Goal: Task Accomplishment & Management: Complete application form

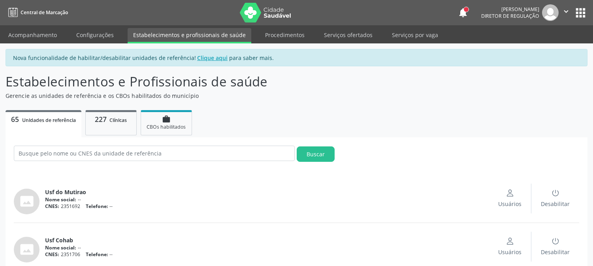
click at [13, 38] on link "Acompanhamento" at bounding box center [33, 35] width 60 height 14
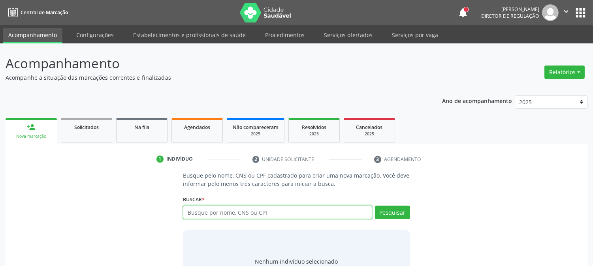
click at [243, 208] on input "text" at bounding box center [277, 212] width 189 height 13
type input "[PERSON_NAME]"
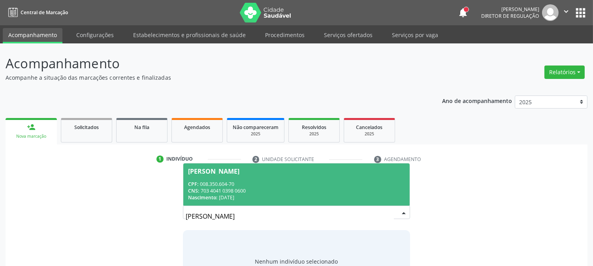
click at [247, 191] on div "CNS: 703 4041 0398 0600" at bounding box center [296, 191] width 216 height 7
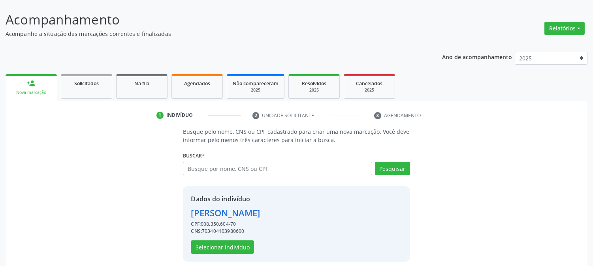
scroll to position [50, 0]
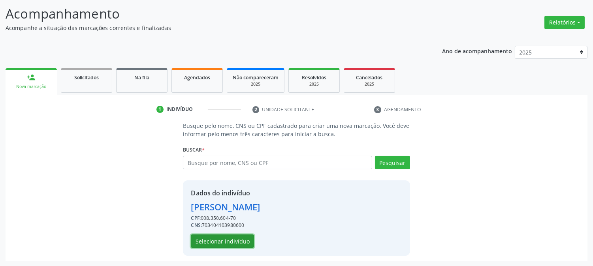
click at [223, 239] on button "Selecionar indivíduo" at bounding box center [222, 241] width 63 height 13
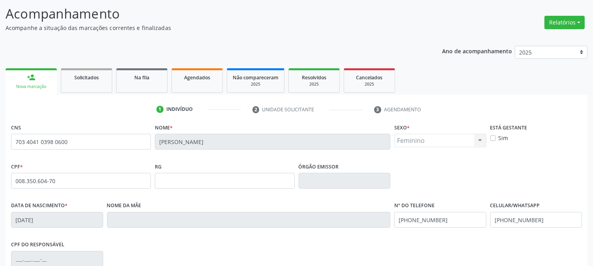
scroll to position [161, 0]
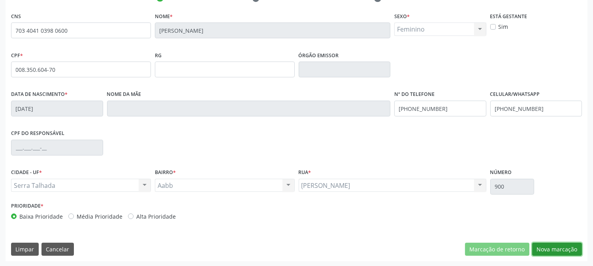
click at [570, 253] on button "Nova marcação" at bounding box center [557, 249] width 50 height 13
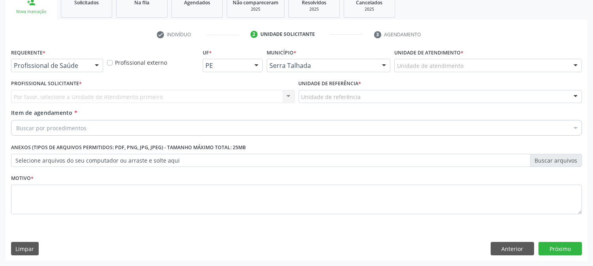
click at [87, 65] on div "Profissional de Saúde" at bounding box center [57, 65] width 92 height 13
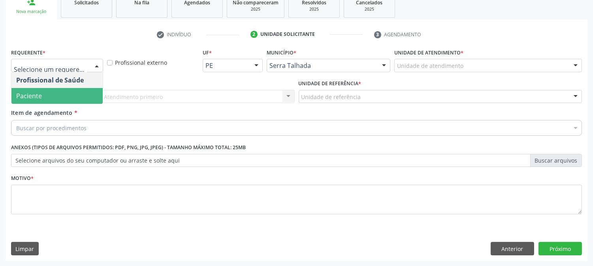
click at [52, 94] on span "Paciente" at bounding box center [56, 96] width 91 height 16
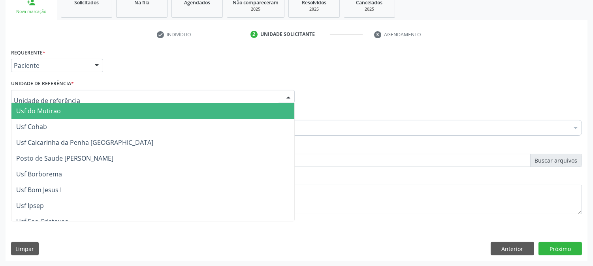
click at [71, 95] on div at bounding box center [153, 96] width 284 height 13
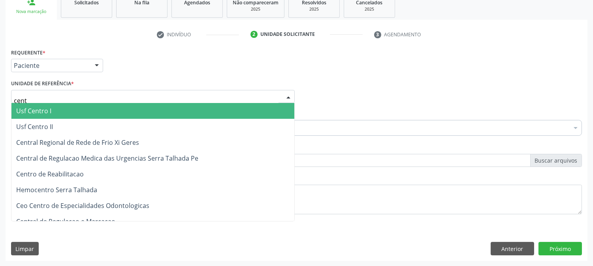
type input "centr"
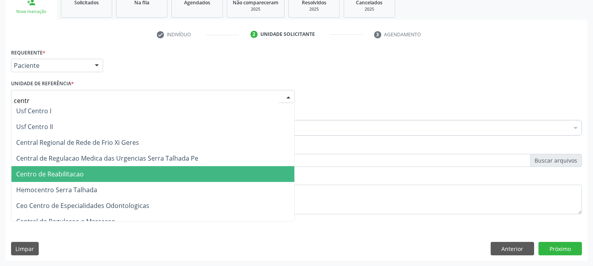
click at [79, 170] on span "Centro de Reabilitacao" at bounding box center [50, 174] width 68 height 9
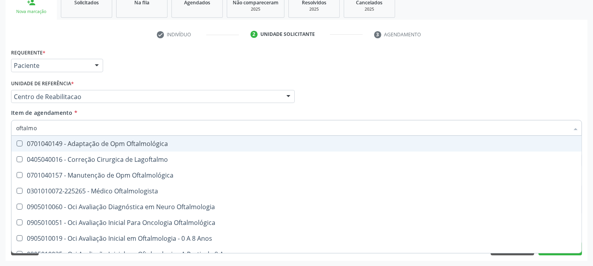
type input "oftalmol"
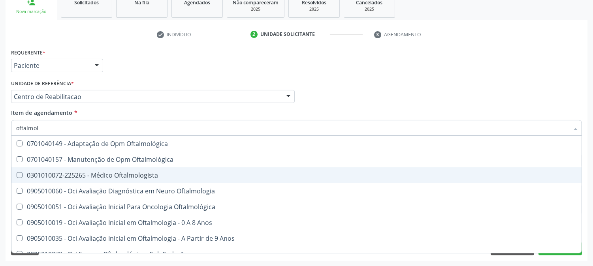
click at [56, 174] on div "0301010072-225265 - Médico Oftalmologista" at bounding box center [296, 175] width 561 height 6
checkbox Oftalmologista "true"
click at [0, 164] on div "Acompanhamento Acompanhe a situação das marcações correntes e finalizadas Relat…" at bounding box center [296, 93] width 593 height 348
checkbox Oftalmológica "true"
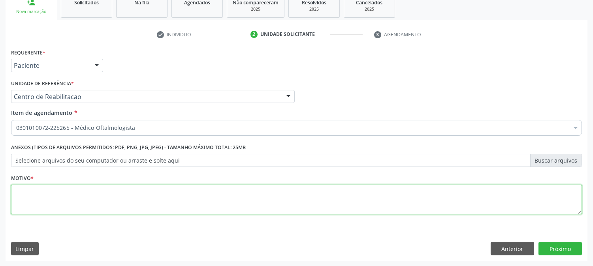
click at [47, 190] on textarea at bounding box center [296, 200] width 571 height 30
type textarea "."
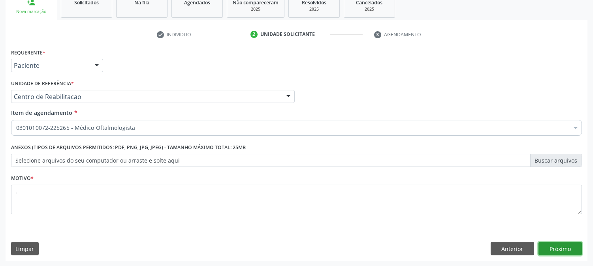
click at [570, 251] on button "Próximo" at bounding box center [559, 248] width 43 height 13
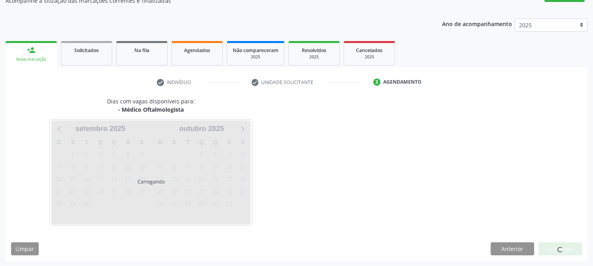
scroll to position [77, 0]
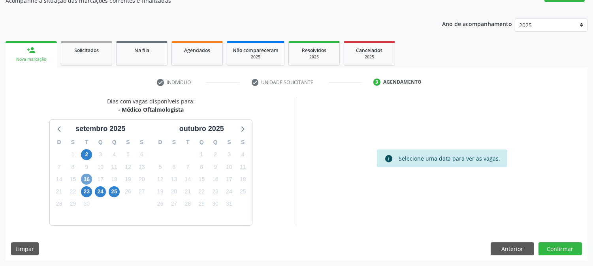
click at [87, 180] on span "16" at bounding box center [86, 179] width 11 height 11
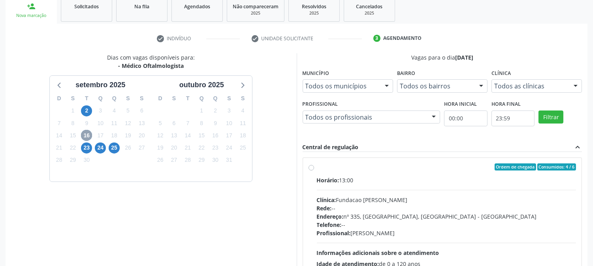
scroll to position [205, 0]
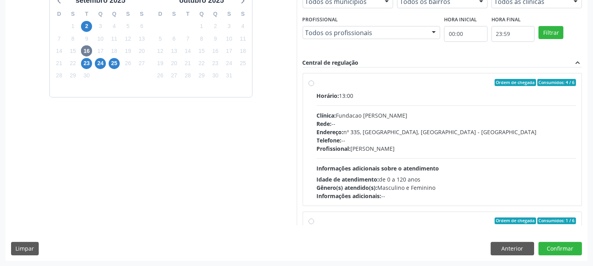
click at [427, 165] on span "Informações adicionais sobre o atendimento" at bounding box center [378, 169] width 122 height 8
click at [314, 86] on input "Ordem de chegada Consumidos: 4 / 6 Horário: 13:00 Clínica: Fundacao [PERSON_NAM…" at bounding box center [312, 82] width 6 height 7
radio input "true"
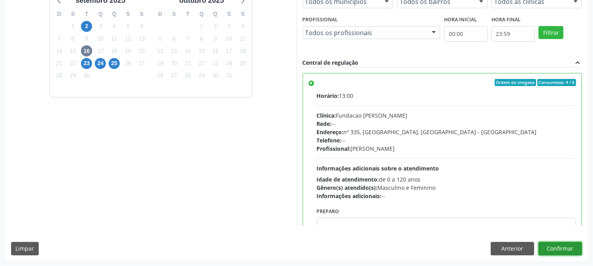
click at [556, 248] on button "Confirmar" at bounding box center [559, 248] width 43 height 13
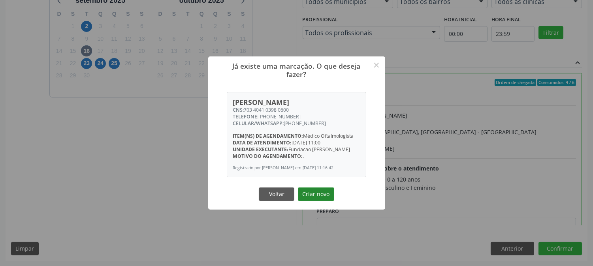
click at [311, 200] on button "Criar novo" at bounding box center [316, 194] width 36 height 13
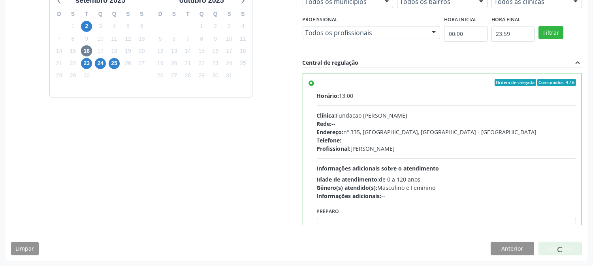
scroll to position [0, 0]
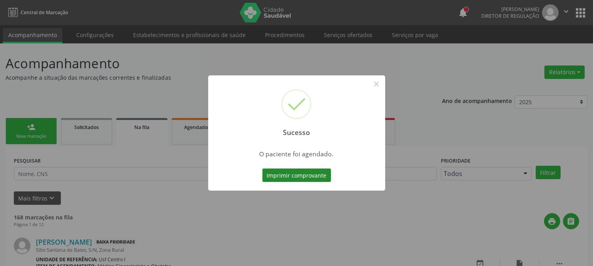
click at [302, 180] on button "Imprimir comprovante" at bounding box center [296, 175] width 69 height 13
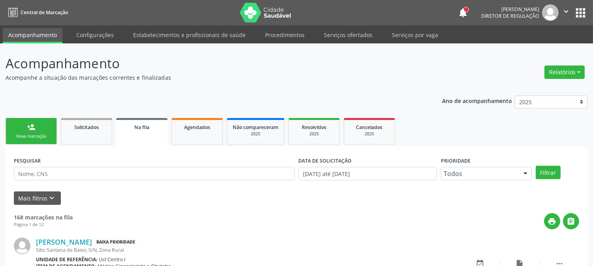
click at [43, 136] on div "Nova marcação" at bounding box center [31, 137] width 40 height 6
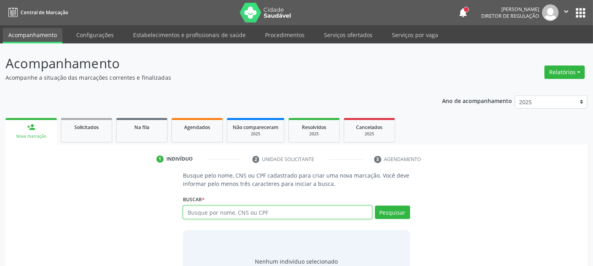
click at [240, 216] on input "text" at bounding box center [277, 212] width 189 height 13
type input "[PERSON_NAME][DATE] DA C"
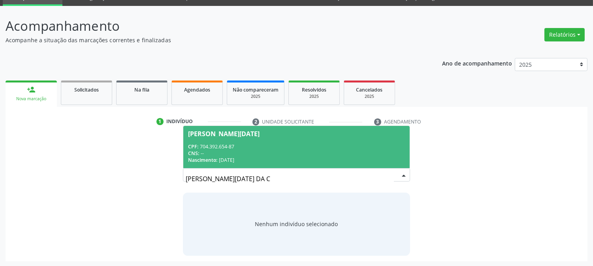
click at [269, 153] on div "CNS: --" at bounding box center [296, 153] width 216 height 7
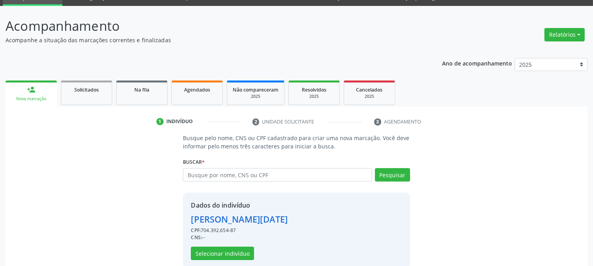
scroll to position [50, 0]
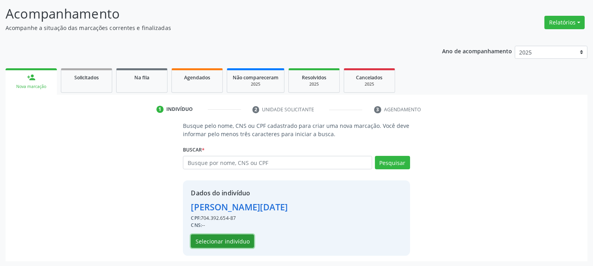
click at [234, 239] on button "Selecionar indivíduo" at bounding box center [222, 241] width 63 height 13
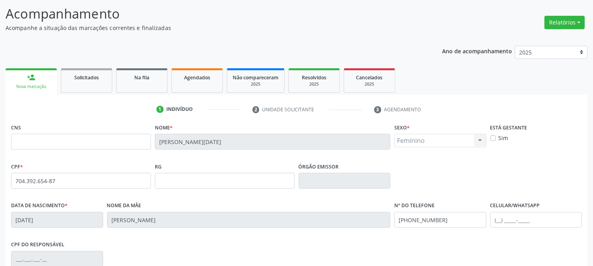
scroll to position [161, 0]
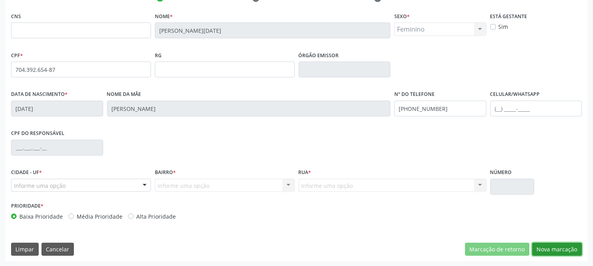
click at [547, 248] on button "Nova marcação" at bounding box center [557, 249] width 50 height 13
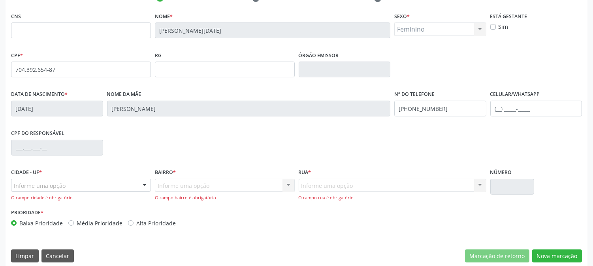
click at [70, 187] on div "Informe uma opção" at bounding box center [81, 185] width 140 height 13
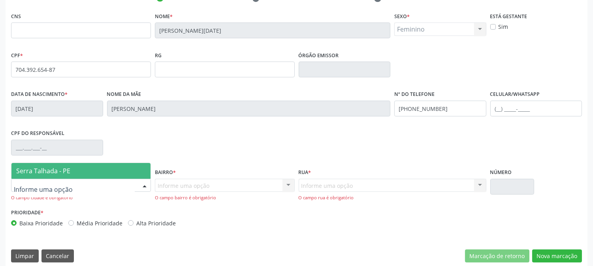
click at [67, 171] on span "Serra Talhada - PE" at bounding box center [43, 171] width 54 height 9
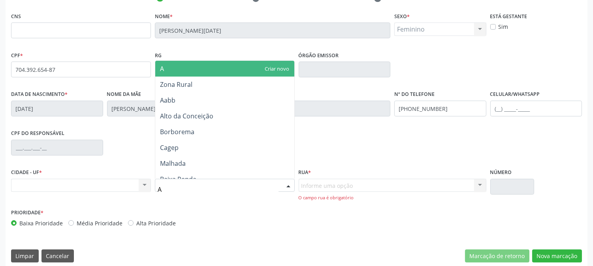
type input "AA"
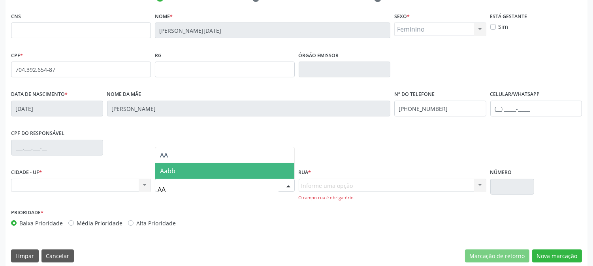
click at [173, 170] on span "Aabb" at bounding box center [167, 171] width 15 height 9
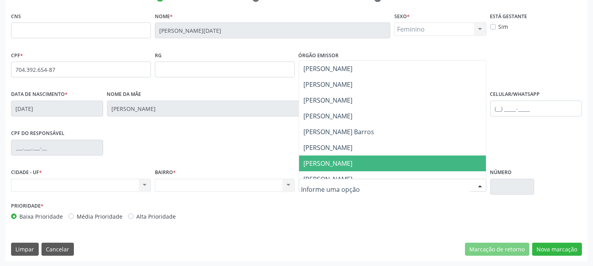
click at [338, 166] on span "[PERSON_NAME]" at bounding box center [328, 163] width 49 height 9
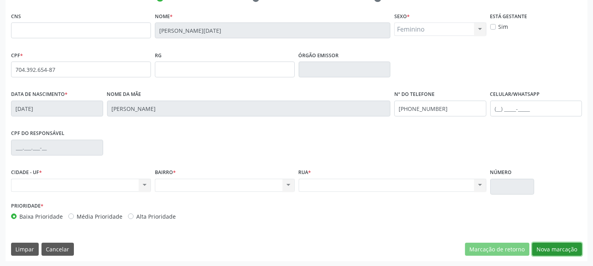
click at [558, 251] on button "Nova marcação" at bounding box center [557, 249] width 50 height 13
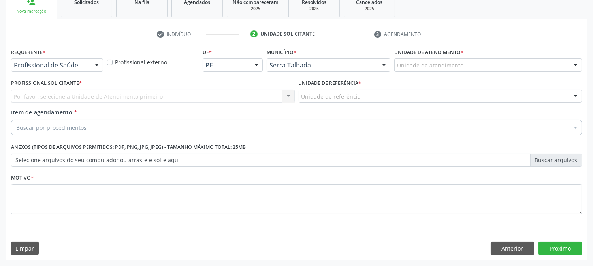
scroll to position [125, 0]
click at [82, 73] on div "Requerente * Profissional de Saúde Profissional de Saúde Paciente Nenhum result…" at bounding box center [57, 62] width 96 height 31
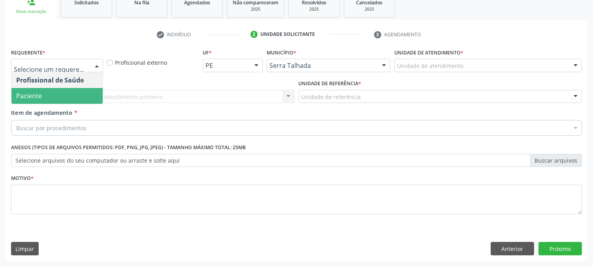
click at [58, 88] on span "Paciente" at bounding box center [56, 96] width 91 height 16
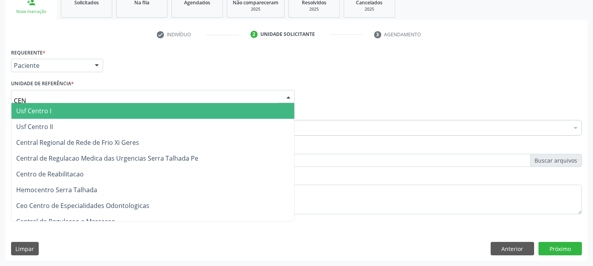
type input "CENT"
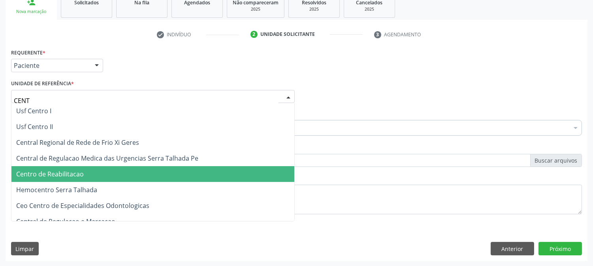
click at [75, 171] on span "Centro de Reabilitacao" at bounding box center [50, 174] width 68 height 9
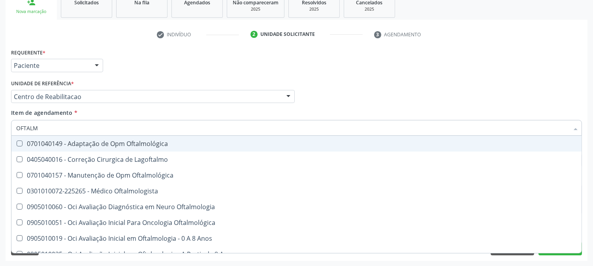
type input "OFTALMO"
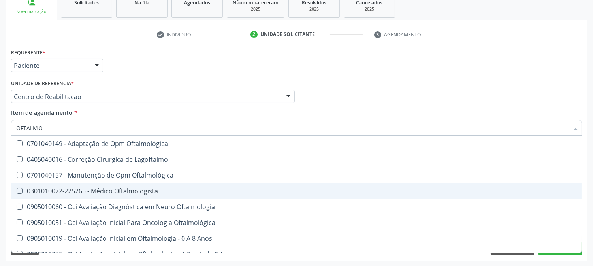
click at [78, 184] on span "0301010072-225265 - Médico Oftalmologista" at bounding box center [296, 191] width 570 height 16
checkbox Oftalmologista "true"
click at [0, 184] on div "Acompanhamento Acompanhe a situação das marcações correntes e finalizadas Relat…" at bounding box center [296, 93] width 593 height 348
checkbox Lagoftalmo "true"
checkbox Oftalmologista "false"
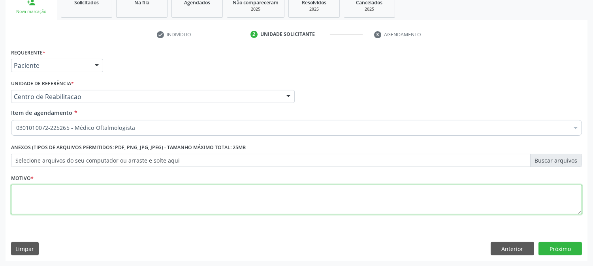
click at [140, 201] on textarea at bounding box center [296, 200] width 571 height 30
type textarea "."
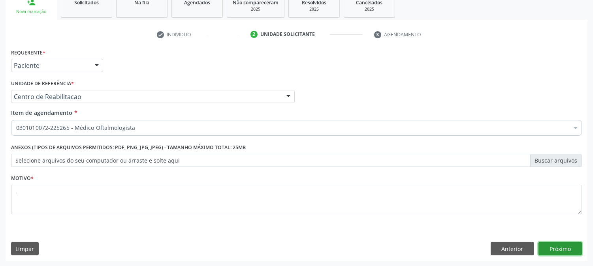
click at [561, 250] on button "Próximo" at bounding box center [559, 248] width 43 height 13
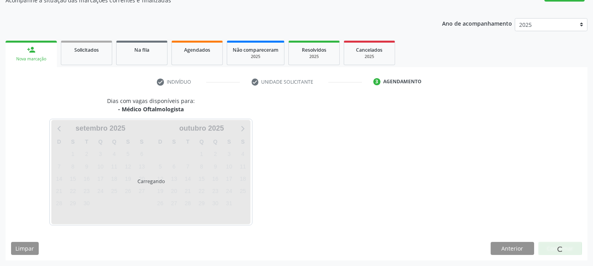
scroll to position [77, 0]
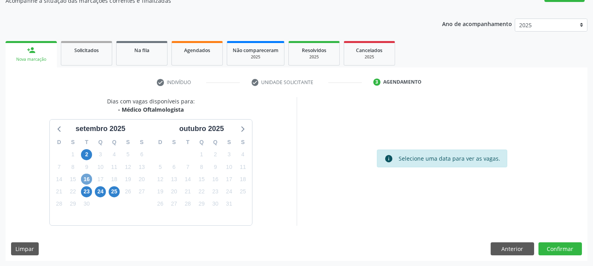
click at [86, 175] on span "16" at bounding box center [86, 179] width 11 height 11
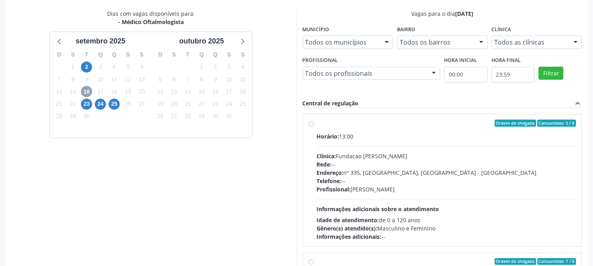
scroll to position [205, 0]
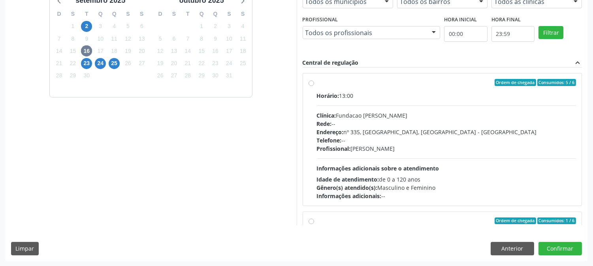
click at [418, 169] on span "Informações adicionais sobre o atendimento" at bounding box center [378, 169] width 122 height 8
click at [314, 86] on input "Ordem de chegada Consumidos: 5 / 6 Horário: 13:00 Clínica: Fundacao [PERSON_NAM…" at bounding box center [312, 82] width 6 height 7
radio input "true"
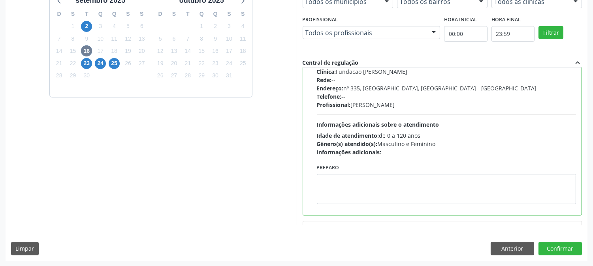
scroll to position [88, 0]
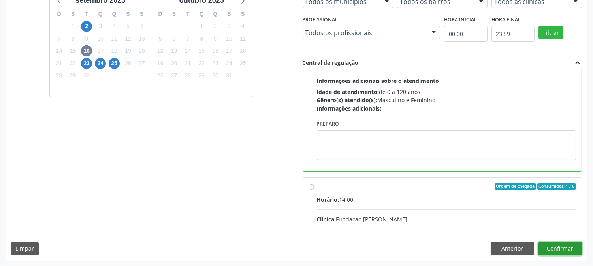
click at [551, 249] on button "Confirmar" at bounding box center [559, 248] width 43 height 13
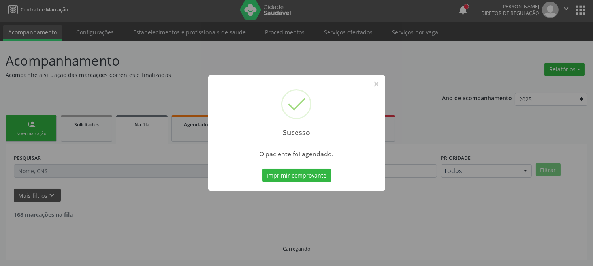
scroll to position [0, 0]
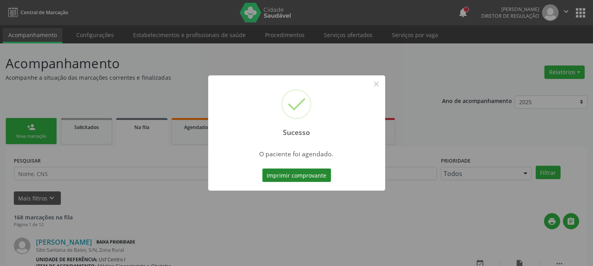
click at [301, 171] on button "Imprimir comprovante" at bounding box center [296, 175] width 69 height 13
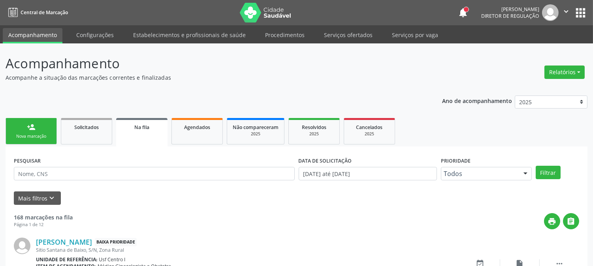
click at [42, 132] on link "person_add Nova marcação" at bounding box center [31, 131] width 51 height 26
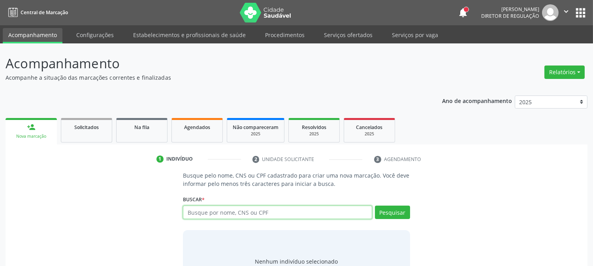
click at [259, 206] on input "text" at bounding box center [277, 212] width 189 height 13
type input "[PERSON_NAME]"
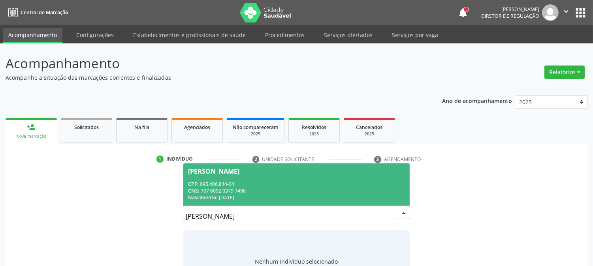
scroll to position [38, 0]
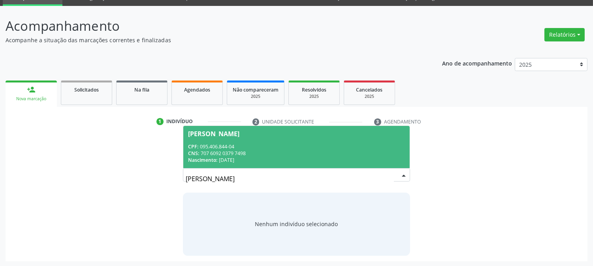
click at [268, 152] on div "CNS: 707 6092 0379 7498" at bounding box center [296, 153] width 216 height 7
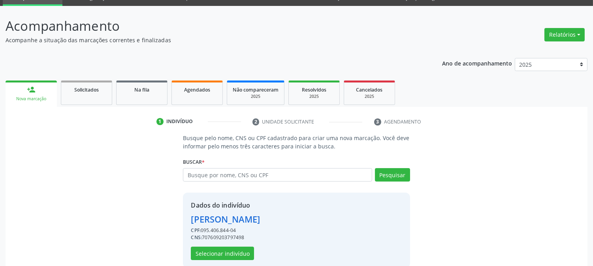
scroll to position [50, 0]
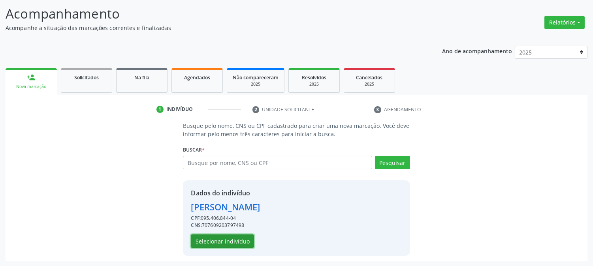
click at [237, 237] on button "Selecionar indivíduo" at bounding box center [222, 241] width 63 height 13
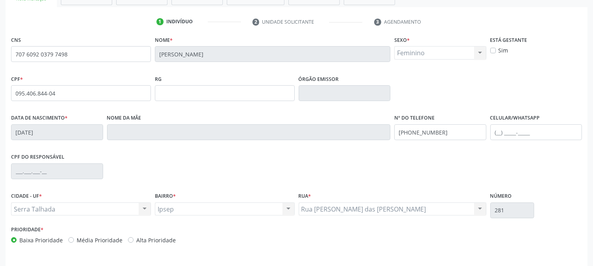
scroll to position [161, 0]
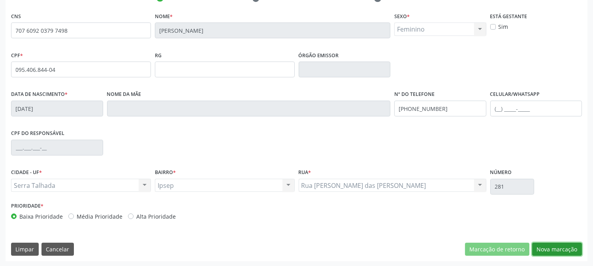
click at [557, 251] on button "Nova marcação" at bounding box center [557, 249] width 50 height 13
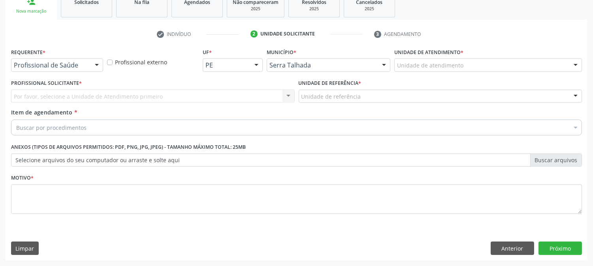
scroll to position [125, 0]
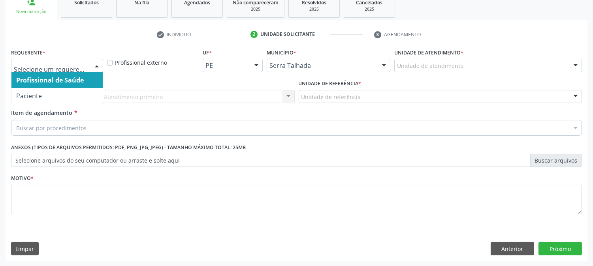
click at [88, 60] on div at bounding box center [57, 65] width 92 height 13
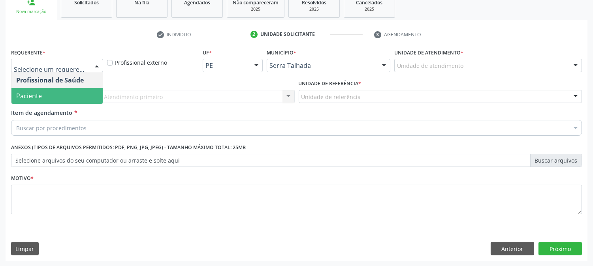
click at [80, 95] on span "Paciente" at bounding box center [56, 96] width 91 height 16
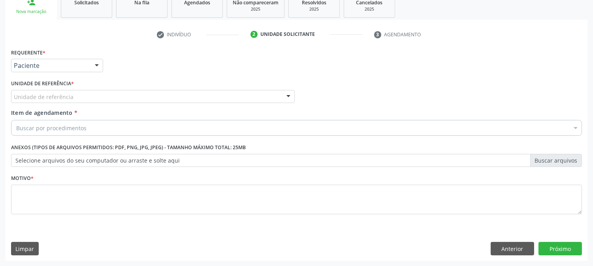
click at [98, 95] on div "Unidade de referência" at bounding box center [153, 96] width 284 height 13
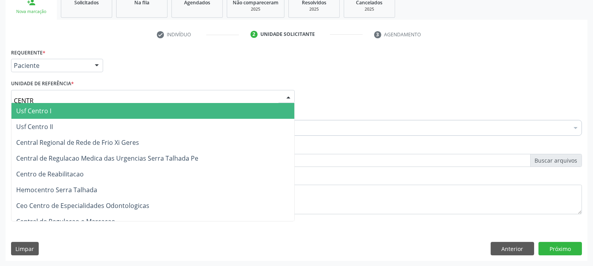
type input "CENTRO"
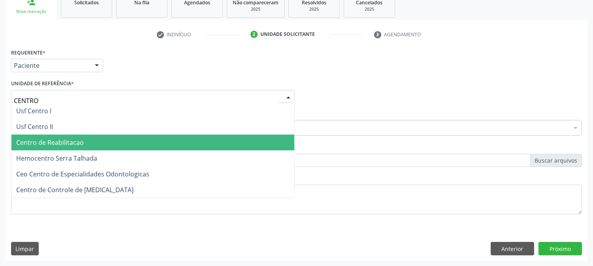
click at [98, 138] on span "Centro de Reabilitacao" at bounding box center [152, 143] width 283 height 16
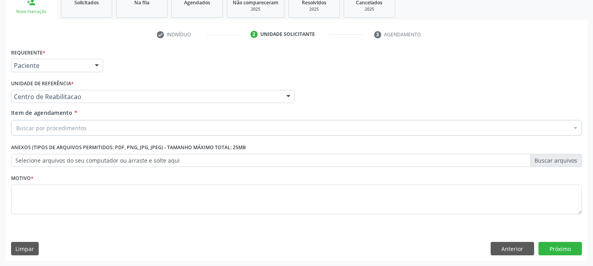
click at [100, 124] on div "Buscar por procedimentos" at bounding box center [296, 128] width 571 height 16
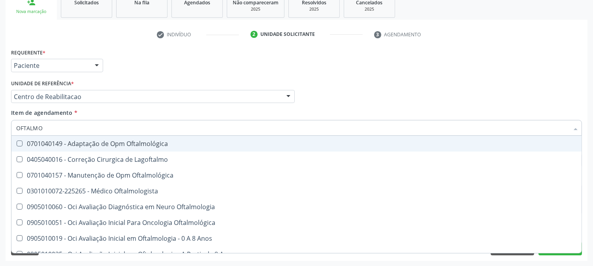
type input "OFTALMOL"
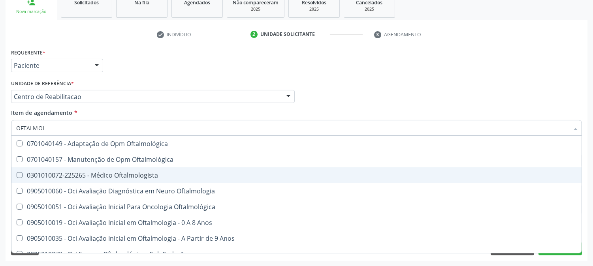
click at [44, 182] on span "0301010072-225265 - Médico Oftalmologista" at bounding box center [296, 175] width 570 height 16
checkbox Oftalmologista "true"
click at [0, 175] on div "Acompanhamento Acompanhe a situação das marcações correntes e finalizadas Relat…" at bounding box center [296, 93] width 593 height 348
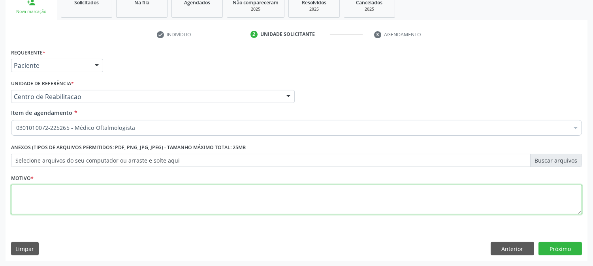
click at [36, 192] on textarea at bounding box center [296, 200] width 571 height 30
type textarea "."
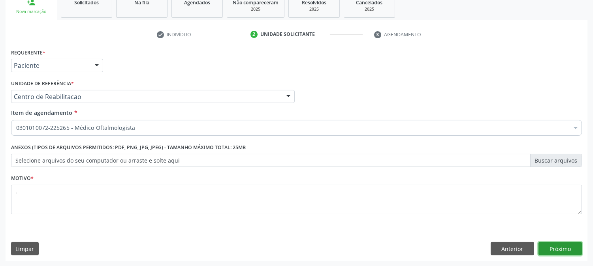
click at [559, 244] on button "Próximo" at bounding box center [559, 248] width 43 height 13
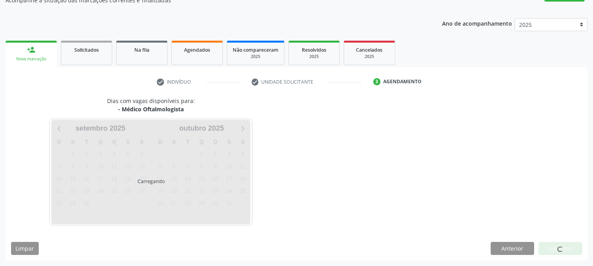
scroll to position [77, 0]
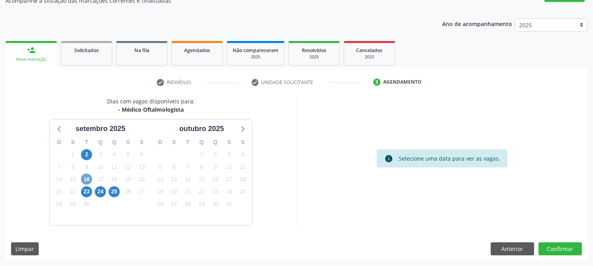
click at [90, 179] on span "16" at bounding box center [86, 179] width 11 height 11
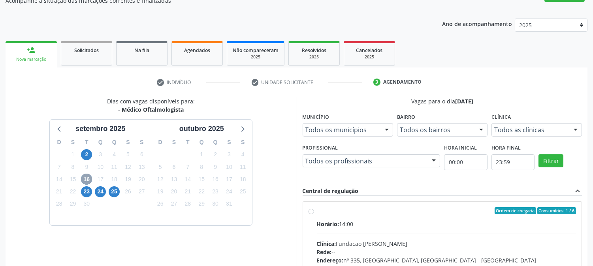
scroll to position [205, 0]
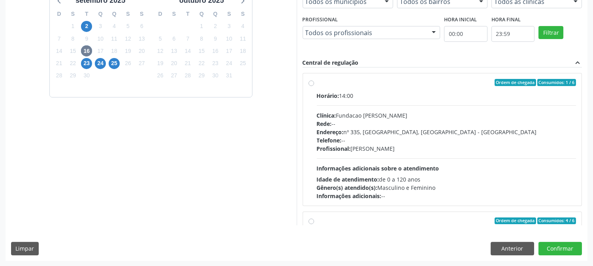
click at [482, 137] on div "Telefone: --" at bounding box center [447, 140] width 260 height 8
click at [314, 86] on input "Ordem de chegada Consumidos: 1 / 6 Horário: 14:00 Clínica: Fundacao [PERSON_NAM…" at bounding box center [312, 82] width 6 height 7
radio input "true"
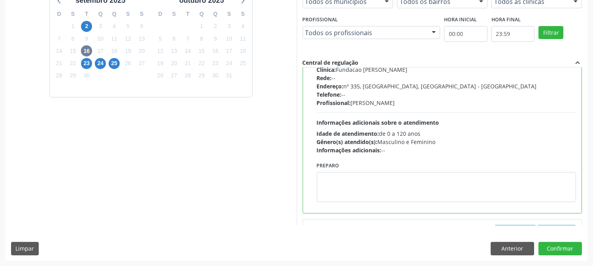
scroll to position [0, 0]
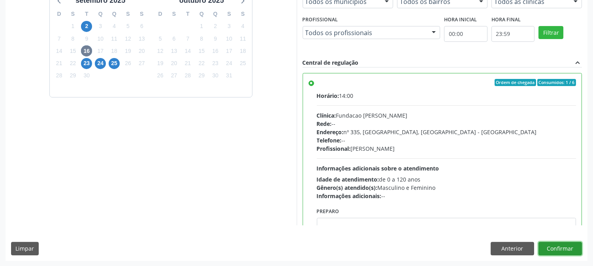
click at [553, 252] on button "Confirmar" at bounding box center [559, 248] width 43 height 13
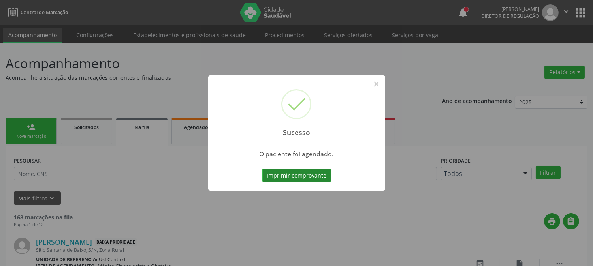
click at [291, 178] on button "Imprimir comprovante" at bounding box center [296, 175] width 69 height 13
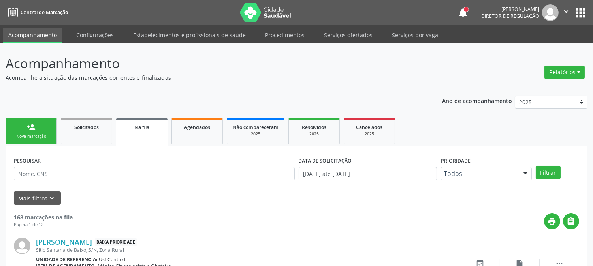
click at [44, 120] on link "person_add Nova marcação" at bounding box center [31, 131] width 51 height 26
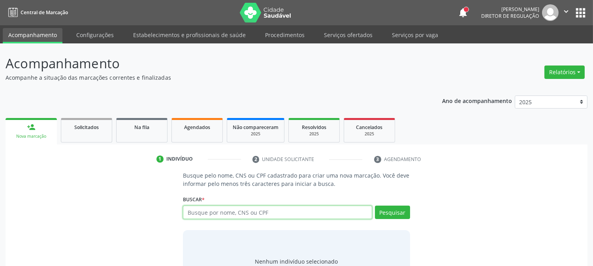
click at [254, 211] on input "text" at bounding box center [277, 212] width 189 height 13
type input "[PERSON_NAME]"
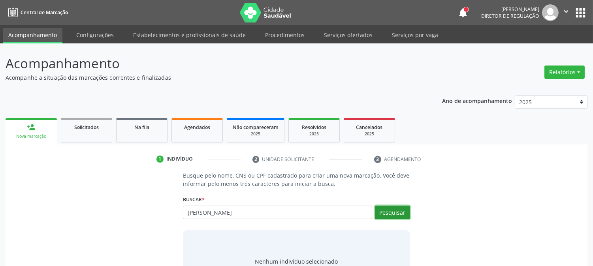
click at [386, 218] on button "Pesquisar" at bounding box center [392, 212] width 35 height 13
type input "[PERSON_NAME]"
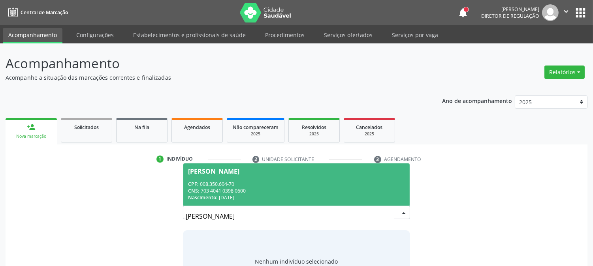
click at [314, 188] on div "CNS: 703 4041 0398 0600" at bounding box center [296, 191] width 216 height 7
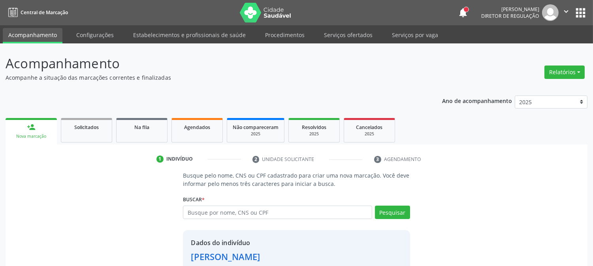
scroll to position [50, 0]
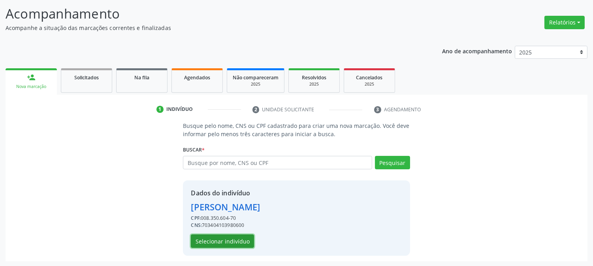
click at [230, 236] on button "Selecionar indivíduo" at bounding box center [222, 241] width 63 height 13
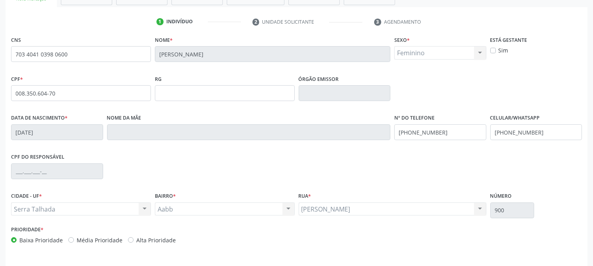
scroll to position [161, 0]
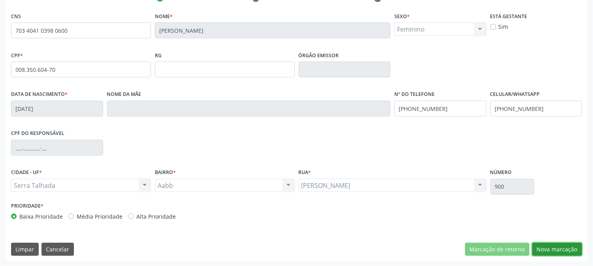
click at [544, 249] on button "Nova marcação" at bounding box center [557, 249] width 50 height 13
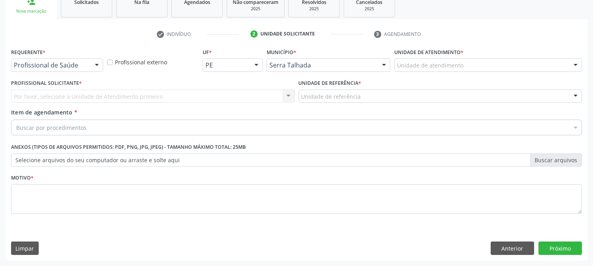
scroll to position [125, 0]
click at [66, 59] on div "Profissional de Saúde" at bounding box center [57, 65] width 92 height 13
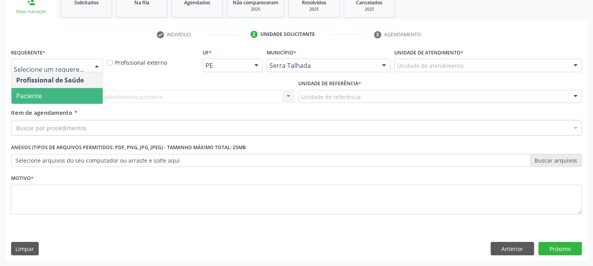
click at [65, 90] on span "Paciente" at bounding box center [56, 96] width 91 height 16
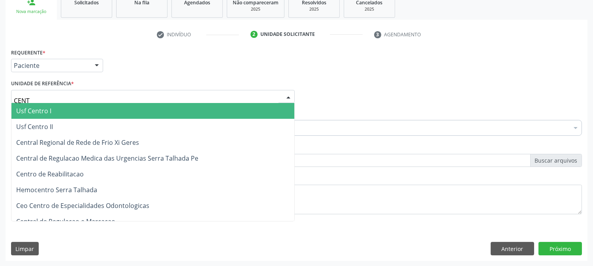
type input "CENTR"
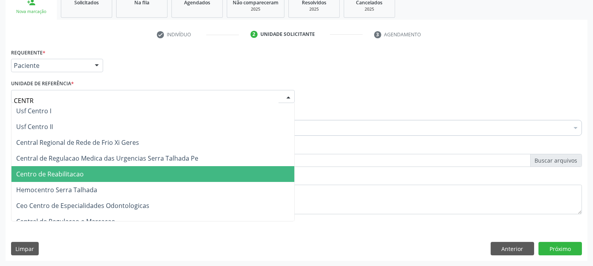
click at [63, 172] on span "Centro de Reabilitacao" at bounding box center [50, 174] width 68 height 9
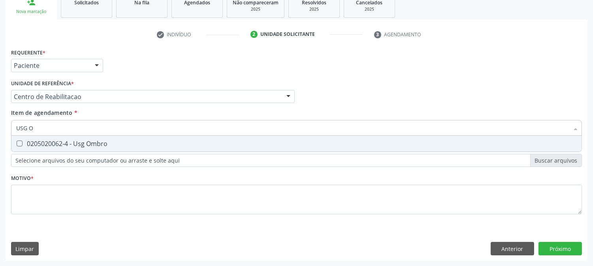
type input "USG OM"
click at [78, 141] on div "0205020062-4 - Usg Ombro" at bounding box center [296, 144] width 561 height 6
checkbox Ombro "true"
type input "USG"
checkbox Ombro "false"
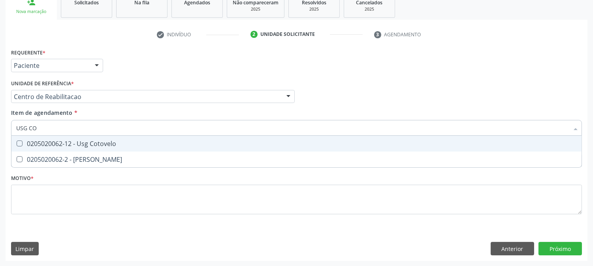
type input "USG COT"
click at [60, 137] on span "0205020062-12 - Usg Cotovelo" at bounding box center [296, 144] width 570 height 16
checkbox Cotovelo "true"
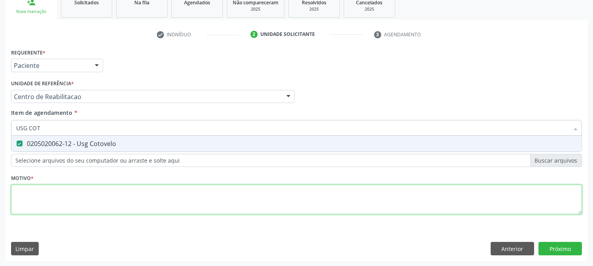
click at [81, 207] on div "Requerente * Paciente Profissional de Saúde Paciente Nenhum resultado encontrad…" at bounding box center [296, 136] width 571 height 179
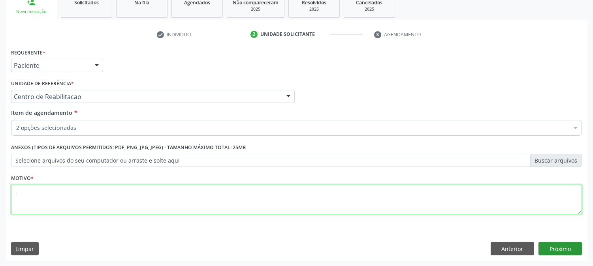
type textarea "."
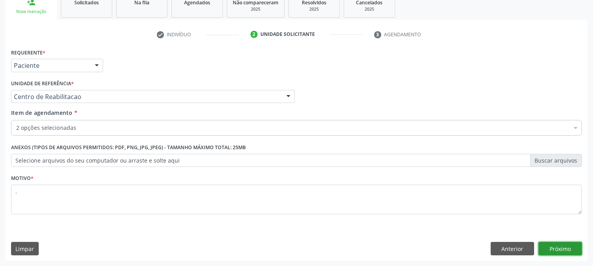
click at [563, 247] on button "Próximo" at bounding box center [559, 248] width 43 height 13
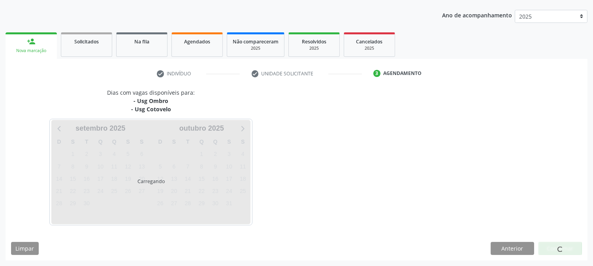
scroll to position [85, 0]
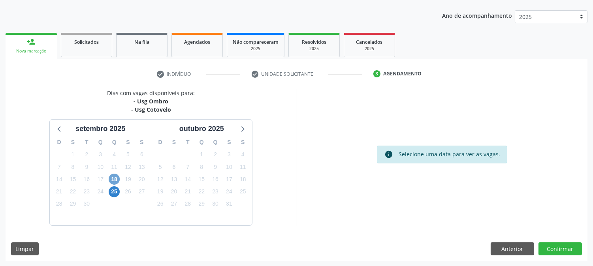
click at [115, 181] on span "18" at bounding box center [114, 179] width 11 height 11
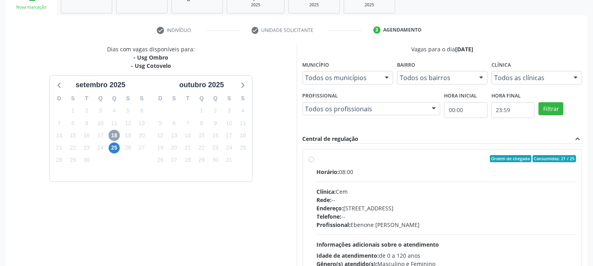
scroll to position [191, 0]
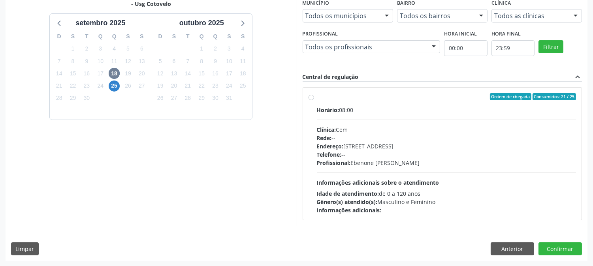
click at [354, 162] on div "Profissional: [PERSON_NAME]" at bounding box center [447, 163] width 260 height 8
click at [314, 100] on input "Ordem de chegada Consumidos: 21 / 25 Horário: 08:00 Clínica: Cem Rede: -- Ender…" at bounding box center [312, 96] width 6 height 7
radio input "true"
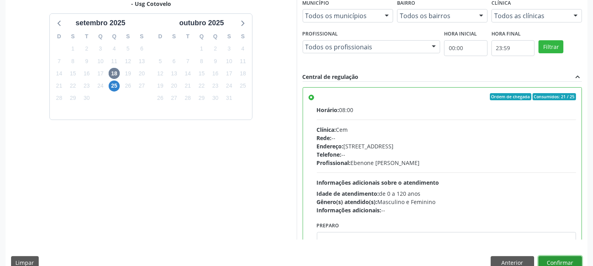
click at [550, 259] on button "Confirmar" at bounding box center [559, 262] width 43 height 13
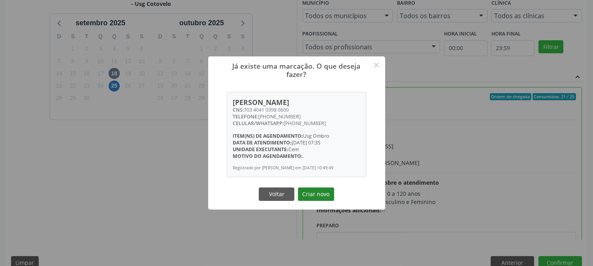
click at [322, 199] on button "Criar novo" at bounding box center [316, 194] width 36 height 13
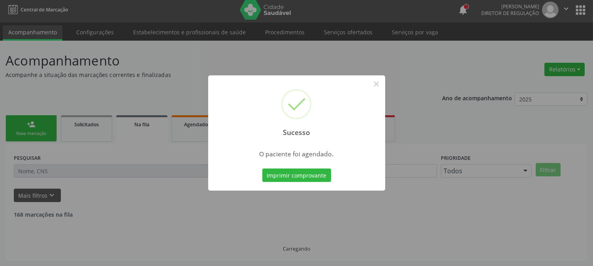
scroll to position [0, 0]
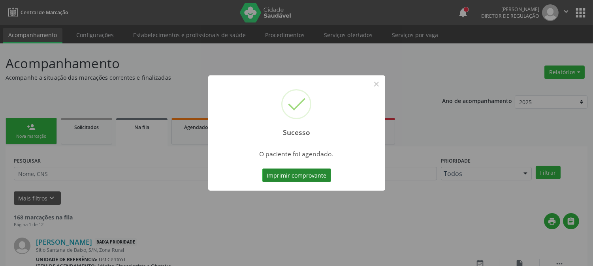
click at [293, 175] on button "Imprimir comprovante" at bounding box center [296, 175] width 69 height 13
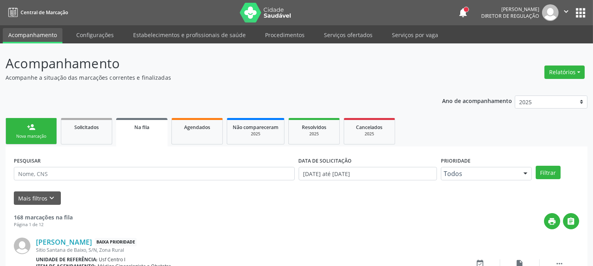
click at [38, 137] on div "Nova marcação" at bounding box center [31, 137] width 40 height 6
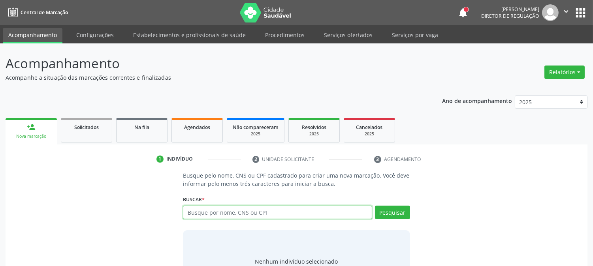
click at [267, 211] on input "text" at bounding box center [277, 212] width 189 height 13
type input "[PERSON_NAME]"
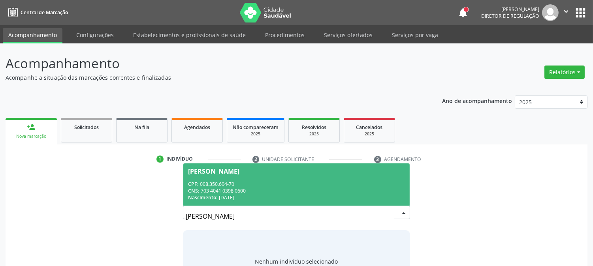
click at [277, 174] on span "[PERSON_NAME] CPF: 008.350.604-70 CNS: 703 4041 0398 0600 Nascimento: [DATE]" at bounding box center [296, 185] width 226 height 42
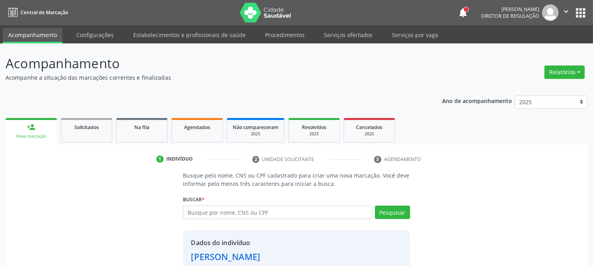
scroll to position [50, 0]
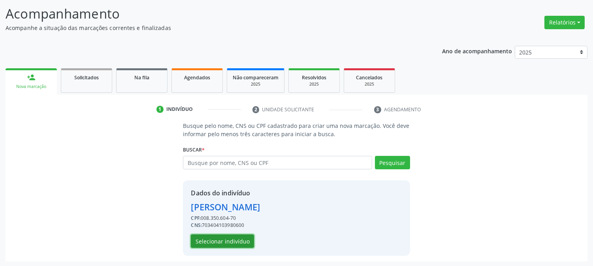
click at [218, 238] on button "Selecionar indivíduo" at bounding box center [222, 241] width 63 height 13
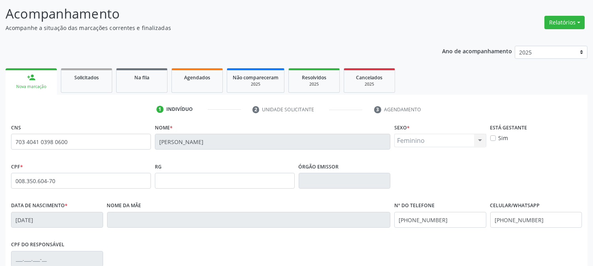
scroll to position [161, 0]
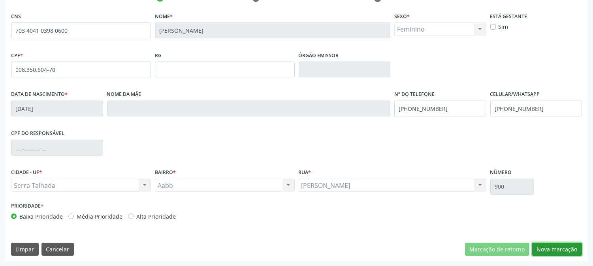
click at [553, 247] on button "Nova marcação" at bounding box center [557, 249] width 50 height 13
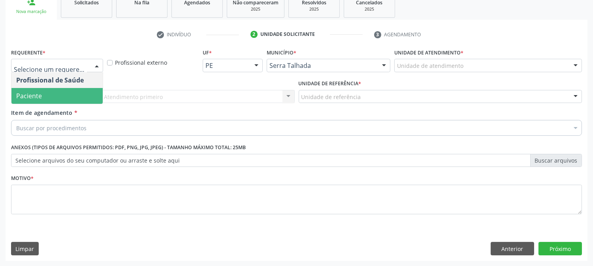
click at [64, 95] on span "Paciente" at bounding box center [56, 96] width 91 height 16
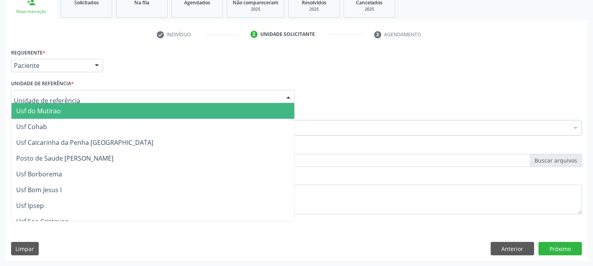
click at [73, 94] on div at bounding box center [153, 96] width 284 height 13
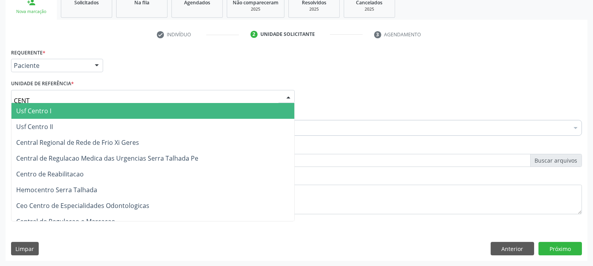
type input "CENTR"
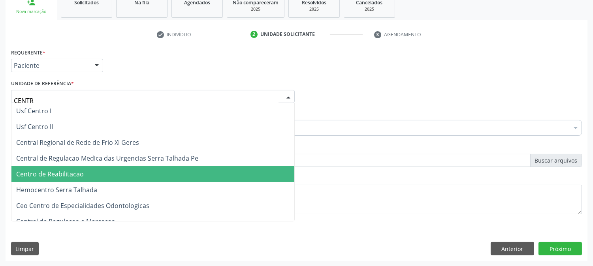
click at [89, 175] on span "Centro de Reabilitacao" at bounding box center [152, 174] width 283 height 16
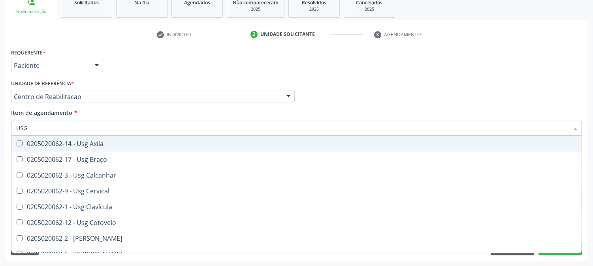
type input "USG O"
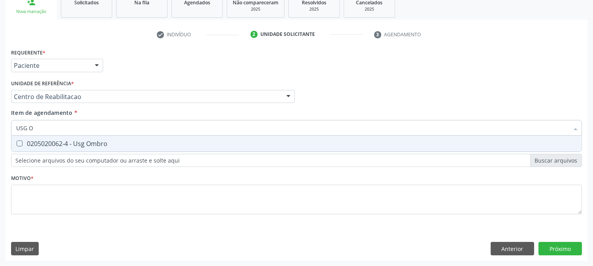
click at [91, 141] on div "0205020062-4 - Usg Ombro" at bounding box center [296, 144] width 561 height 6
checkbox Ombro "true"
type input "USG"
checkbox Ombro "false"
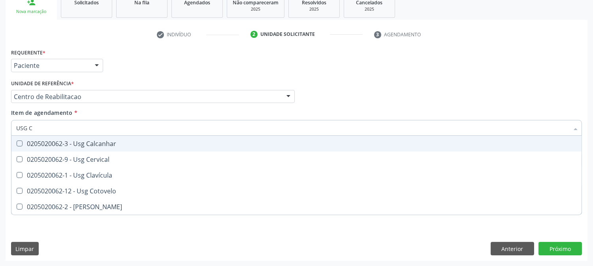
type input "USG CO"
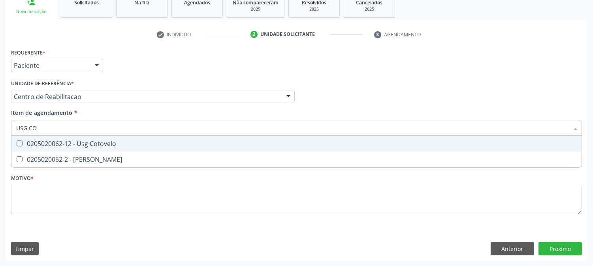
click at [49, 145] on div "0205020062-12 - Usg Cotovelo" at bounding box center [296, 144] width 561 height 6
checkbox Cotovelo "true"
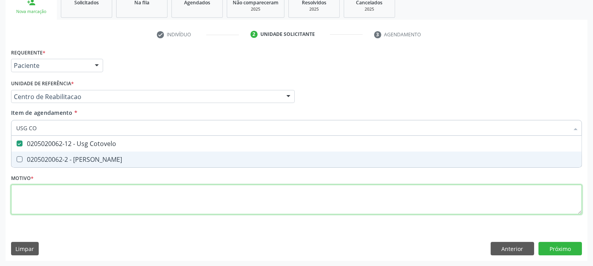
click at [58, 196] on div "Requerente * Paciente Profissional de Saúde Paciente Nenhum resultado encontrad…" at bounding box center [296, 136] width 571 height 179
checkbox Coxa "true"
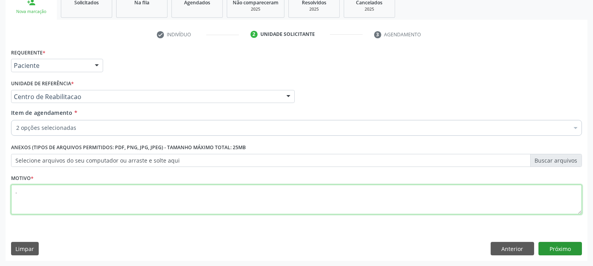
type textarea "."
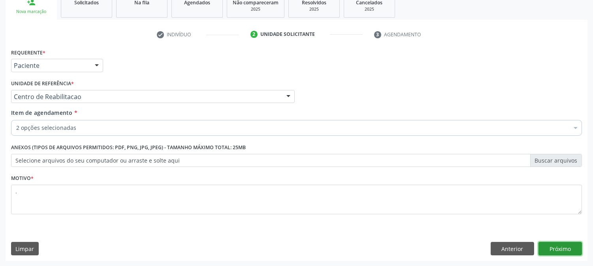
click at [561, 244] on button "Próximo" at bounding box center [559, 248] width 43 height 13
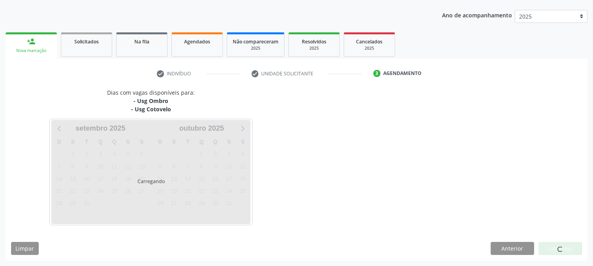
scroll to position [85, 0]
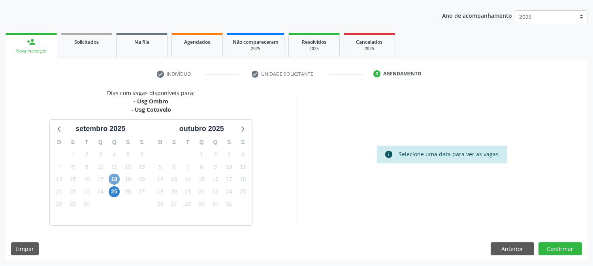
click at [115, 177] on span "18" at bounding box center [114, 179] width 11 height 11
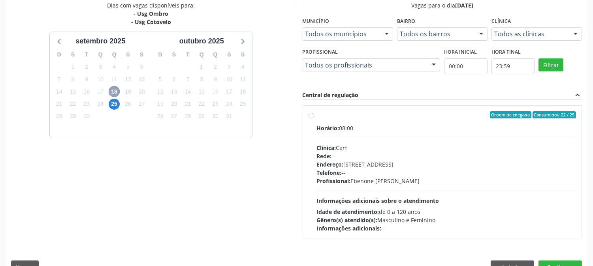
scroll to position [191, 0]
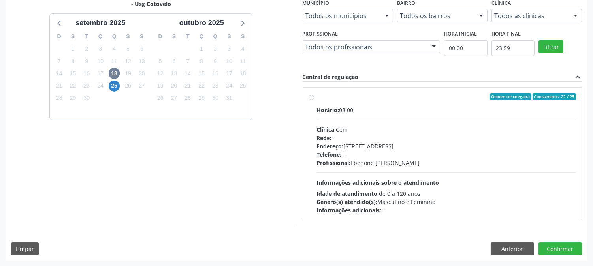
click at [393, 187] on div "Horário: 08:00 Clínica: Cem Rede: -- Endereço: [STREET_ADDRESS] Telefone: -- Pr…" at bounding box center [447, 160] width 260 height 109
click at [314, 100] on input "Ordem de chegada Consumidos: 22 / 25 Horário: 08:00 Clínica: Cem Rede: -- Ender…" at bounding box center [312, 96] width 6 height 7
radio input "true"
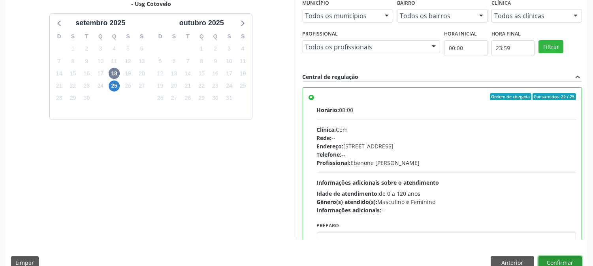
click at [556, 263] on button "Confirmar" at bounding box center [559, 262] width 43 height 13
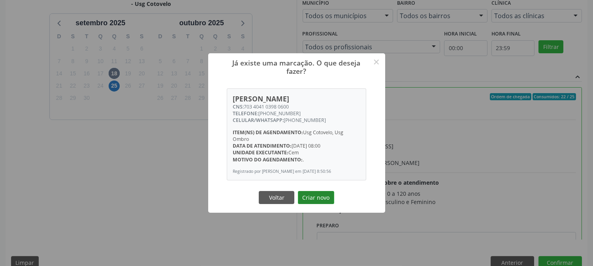
click at [302, 196] on button "Criar novo" at bounding box center [316, 197] width 36 height 13
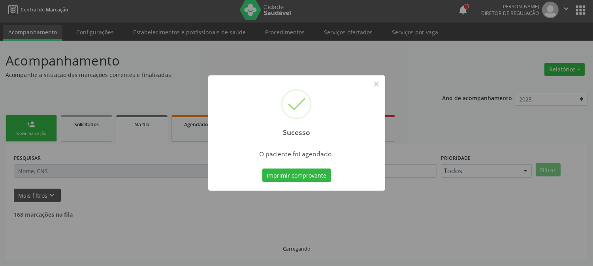
scroll to position [0, 0]
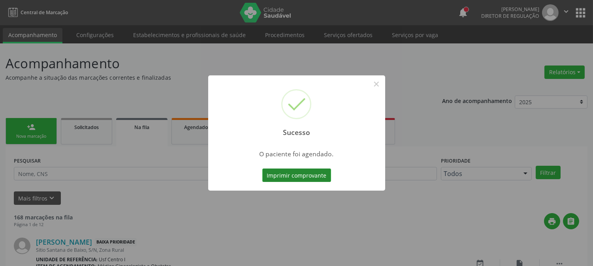
click at [295, 175] on button "Imprimir comprovante" at bounding box center [296, 175] width 69 height 13
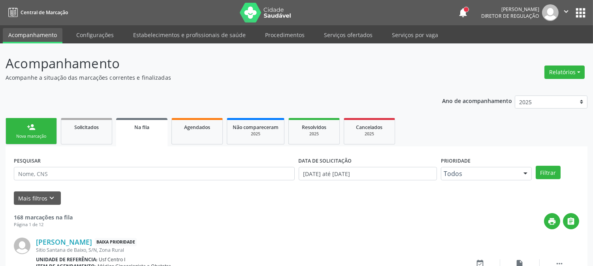
click at [38, 143] on link "person_add Nova marcação" at bounding box center [31, 131] width 51 height 26
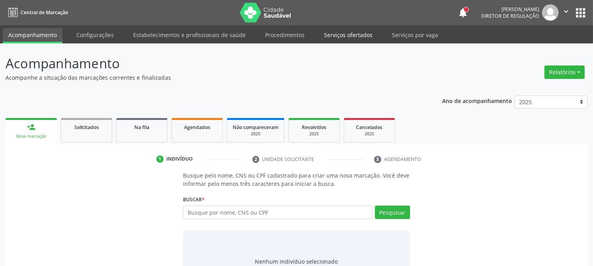
click at [326, 38] on link "Serviços ofertados" at bounding box center [348, 35] width 60 height 14
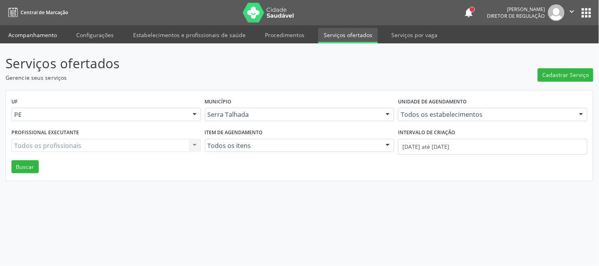
click at [51, 33] on link "Acompanhamento" at bounding box center [33, 35] width 60 height 14
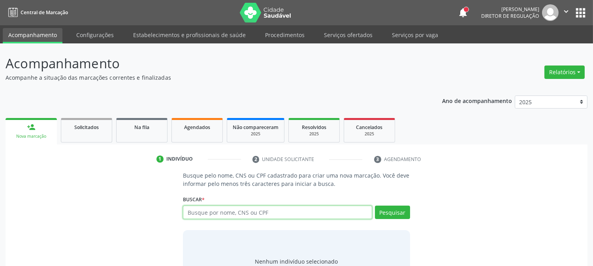
click at [242, 208] on input "text" at bounding box center [277, 212] width 189 height 13
type input "thaynna"
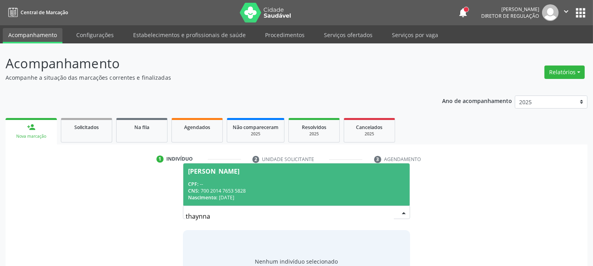
click at [246, 194] on div "Nascimento: [DATE]" at bounding box center [296, 197] width 216 height 7
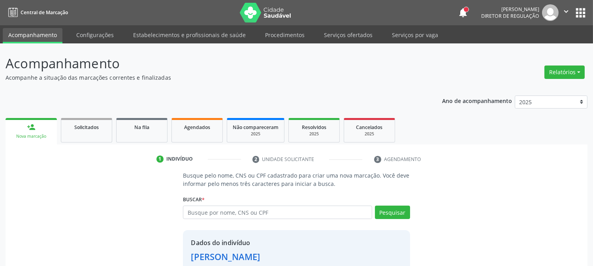
scroll to position [50, 0]
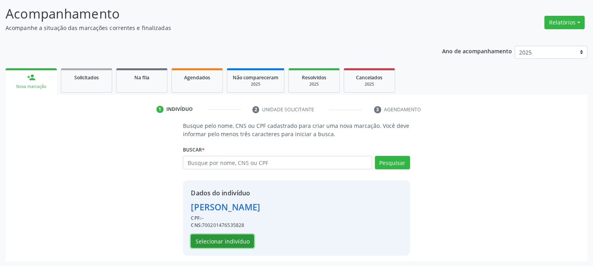
click at [249, 242] on button "Selecionar indivíduo" at bounding box center [222, 241] width 63 height 13
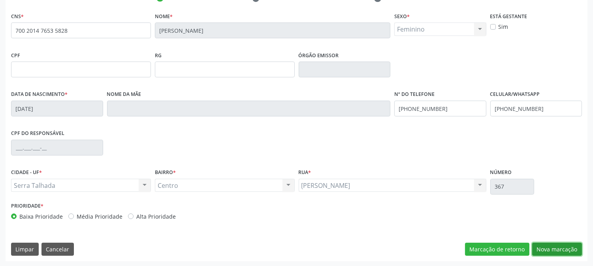
click at [565, 246] on button "Nova marcação" at bounding box center [557, 249] width 50 height 13
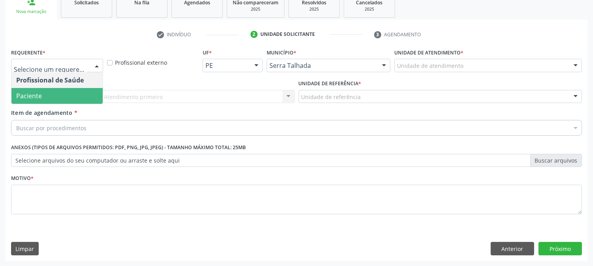
click at [60, 90] on span "Paciente" at bounding box center [56, 96] width 91 height 16
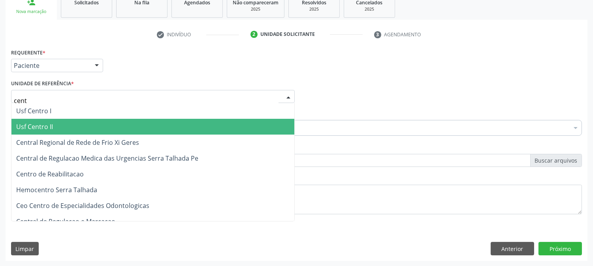
type input "centr"
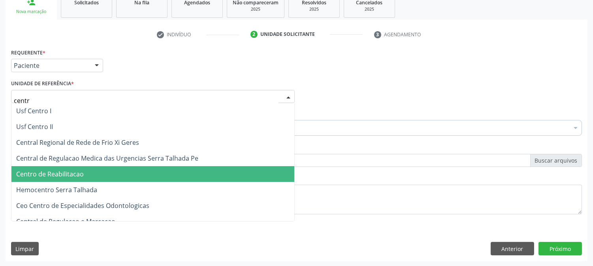
click at [66, 172] on span "Centro de Reabilitacao" at bounding box center [50, 174] width 68 height 9
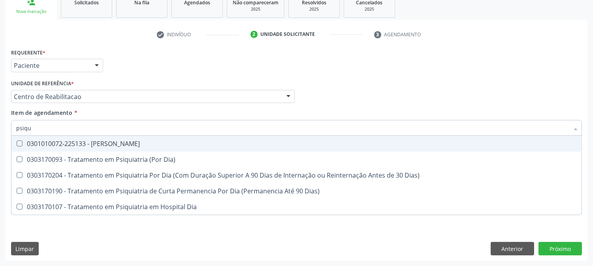
type input "psiqui"
click at [69, 141] on div "0301010072-225133 - [PERSON_NAME]" at bounding box center [296, 144] width 561 height 6
checkbox Psiquiatra "true"
click at [0, 141] on div "Acompanhamento Acompanhe a situação das marcações correntes e finalizadas Relat…" at bounding box center [296, 93] width 593 height 348
checkbox Dia\) "true"
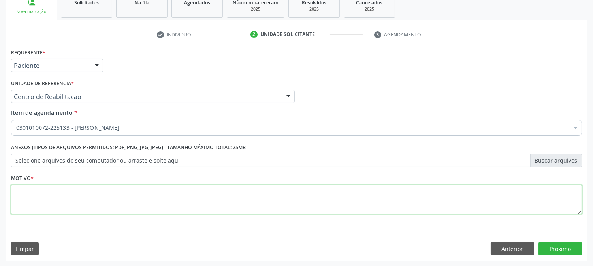
click at [153, 194] on textarea at bounding box center [296, 200] width 571 height 30
type textarea "."
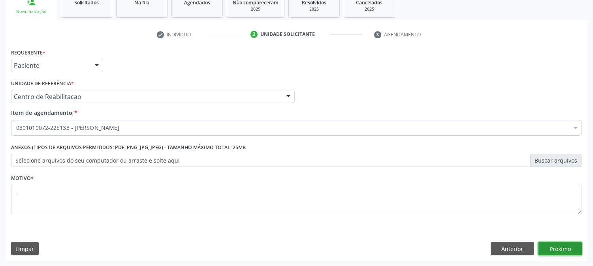
click at [562, 252] on button "Próximo" at bounding box center [559, 248] width 43 height 13
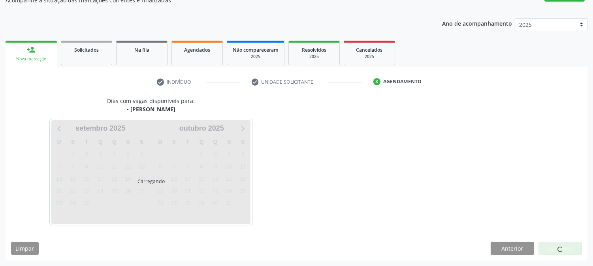
scroll to position [77, 0]
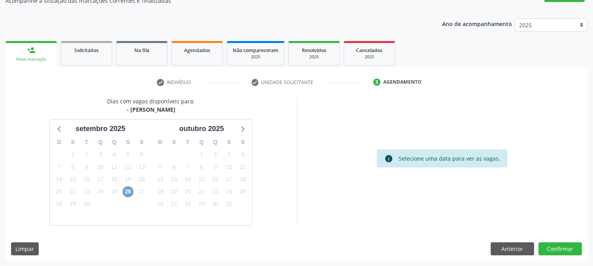
click at [131, 189] on span "26" at bounding box center [127, 191] width 11 height 11
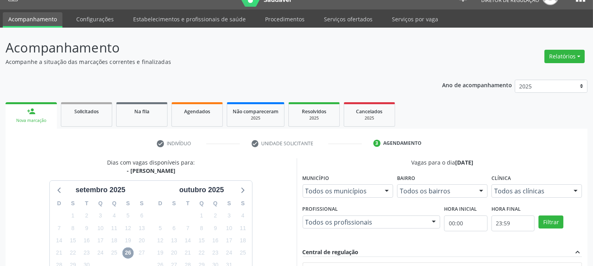
scroll to position [0, 0]
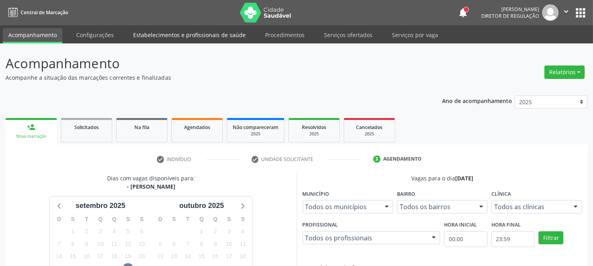
click at [143, 37] on link "Estabelecimentos e profissionais de saúde" at bounding box center [190, 35] width 124 height 14
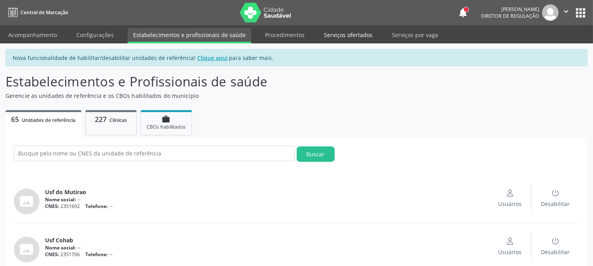
click at [334, 37] on link "Serviços ofertados" at bounding box center [348, 35] width 60 height 14
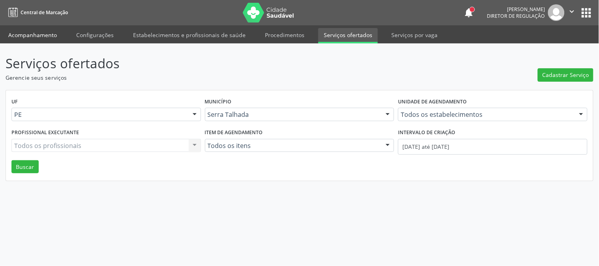
click at [50, 32] on link "Acompanhamento" at bounding box center [33, 35] width 60 height 14
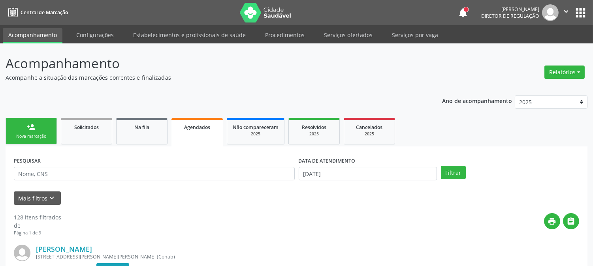
scroll to position [44, 0]
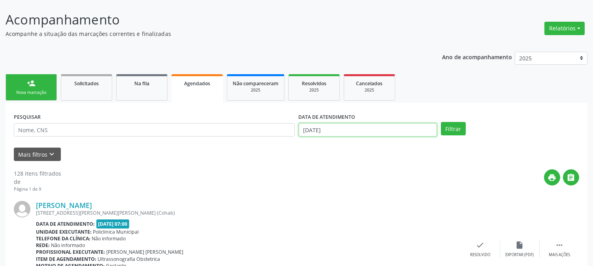
click at [313, 132] on body "Central de Marcação notifications Thaynná Vasconcelos Alves Ferreira Diretor de…" at bounding box center [296, 89] width 593 height 266
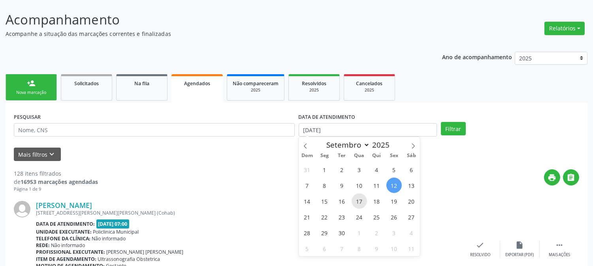
click at [358, 198] on span "17" at bounding box center [359, 201] width 15 height 15
type input "17/09/2025"
click at [358, 198] on span "17" at bounding box center [359, 201] width 15 height 15
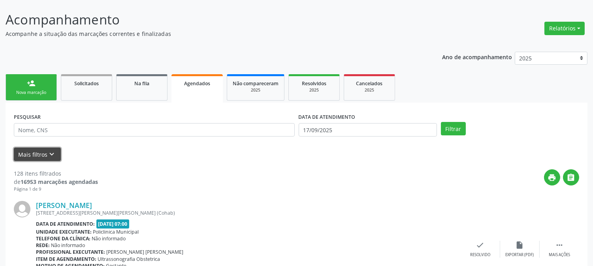
click at [21, 152] on button "Mais filtros keyboard_arrow_down" at bounding box center [37, 155] width 47 height 14
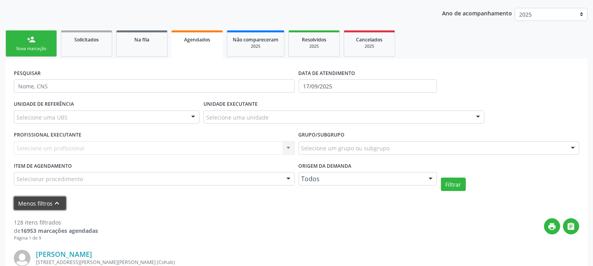
scroll to position [132, 0]
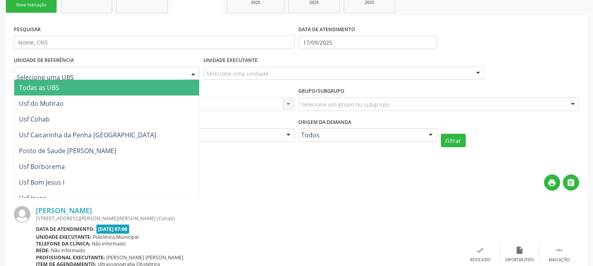
click at [81, 73] on div at bounding box center [107, 73] width 186 height 13
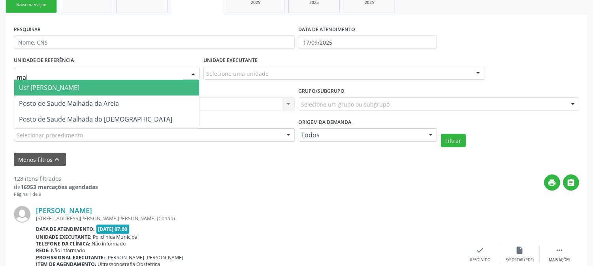
type input "malh"
click at [84, 85] on span "Usf [PERSON_NAME]" at bounding box center [106, 88] width 185 height 16
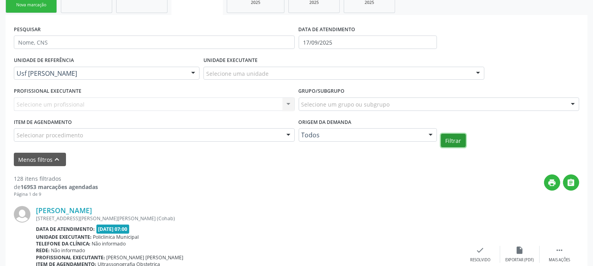
click at [450, 136] on button "Filtrar" at bounding box center [453, 140] width 25 height 13
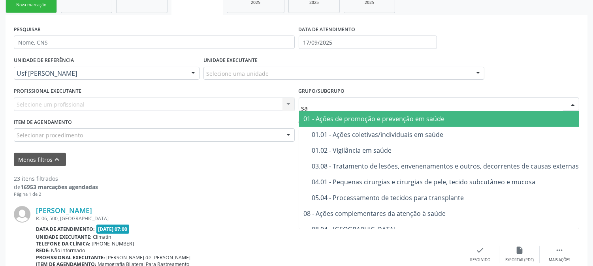
type input "s"
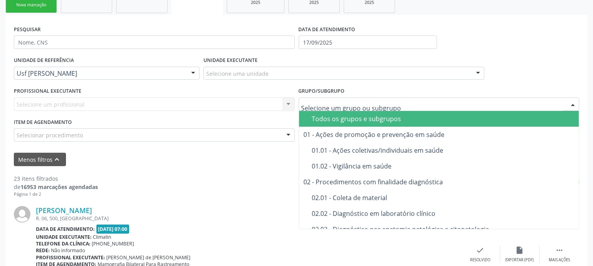
click at [315, 70] on div "Selecione uma unidade" at bounding box center [343, 73] width 281 height 13
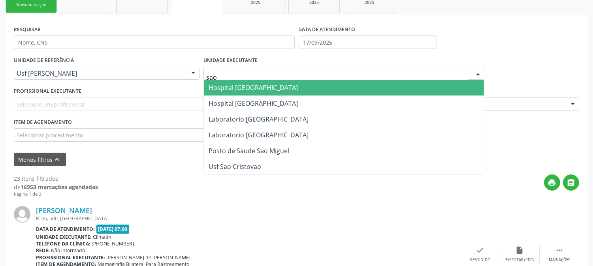
click at [307, 85] on span "Hospital [GEOGRAPHIC_DATA]" at bounding box center [344, 88] width 280 height 16
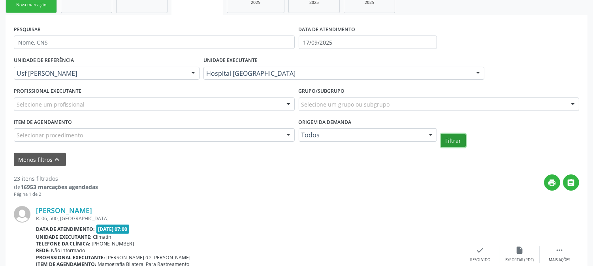
click at [452, 141] on button "Filtrar" at bounding box center [453, 140] width 25 height 13
click at [261, 111] on div "PROFISSIONAL EXECUTANTE Selecione um profissional Nenhum resultado encontrado p…" at bounding box center [154, 100] width 285 height 31
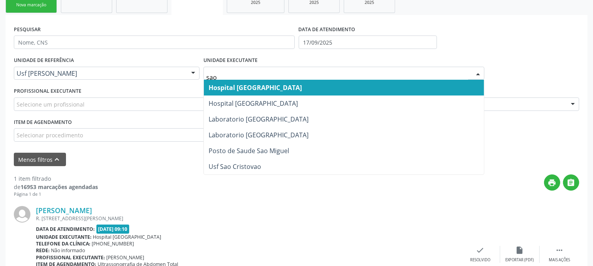
type input "sao f"
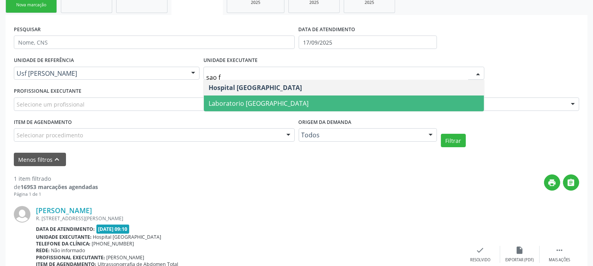
click at [275, 101] on span "Laboratorio [GEOGRAPHIC_DATA]" at bounding box center [259, 103] width 100 height 9
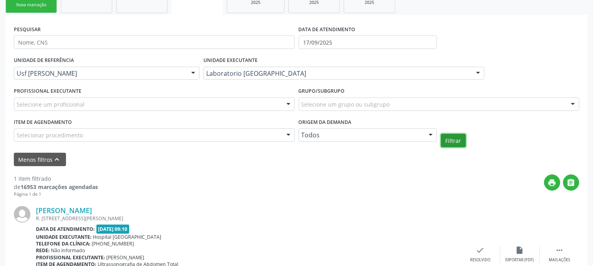
click at [453, 146] on button "Filtrar" at bounding box center [453, 140] width 25 height 13
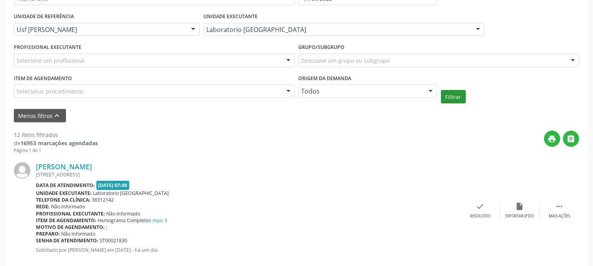
scroll to position [219, 0]
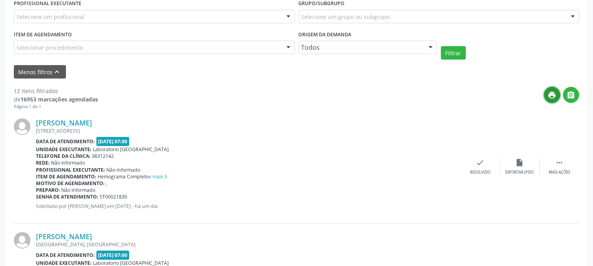
click at [558, 93] on button "print" at bounding box center [552, 95] width 16 height 16
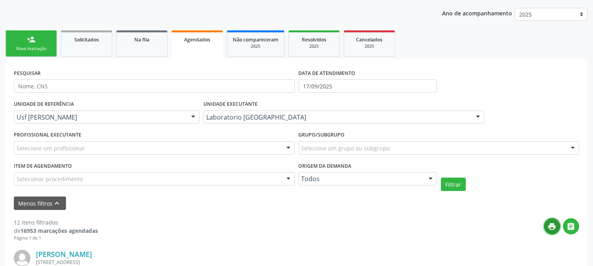
scroll to position [0, 0]
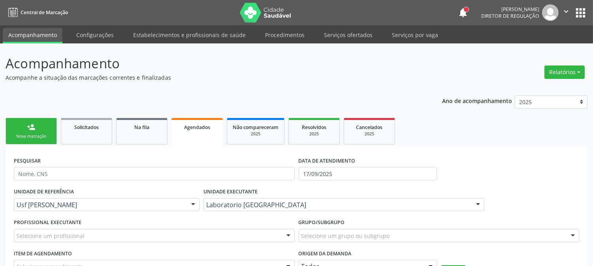
click at [29, 130] on div "person_add" at bounding box center [31, 127] width 9 height 9
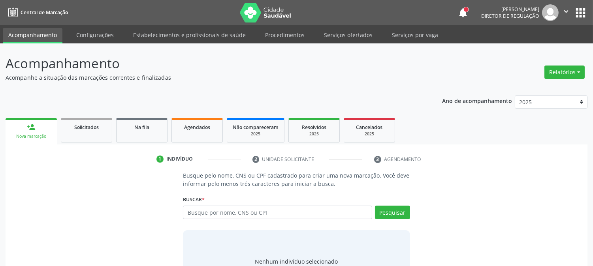
scroll to position [38, 0]
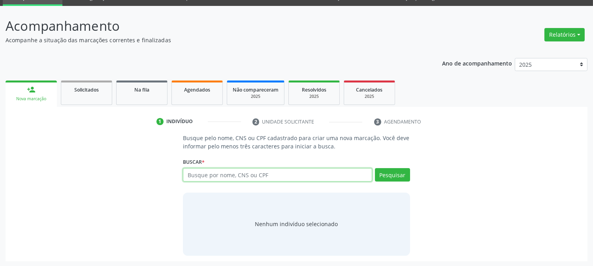
click at [240, 172] on input "text" at bounding box center [277, 174] width 189 height 13
type input "EVERALDO VIEIRA DA S"
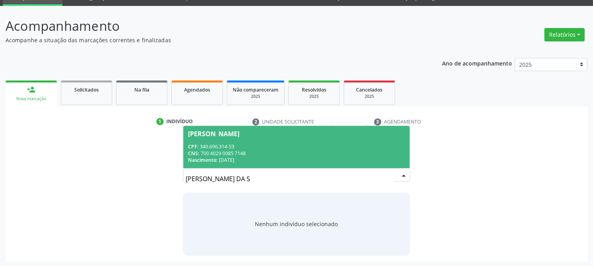
click at [268, 157] on div "Nascimento: 13/05/1948" at bounding box center [296, 160] width 216 height 7
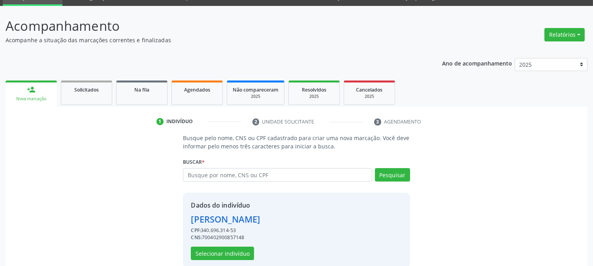
scroll to position [50, 0]
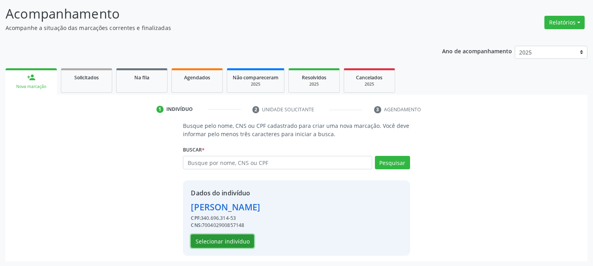
click at [235, 245] on button "Selecionar indivíduo" at bounding box center [222, 241] width 63 height 13
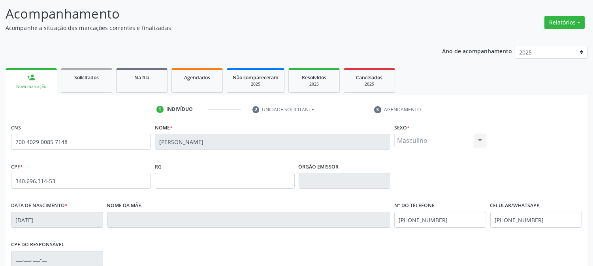
scroll to position [161, 0]
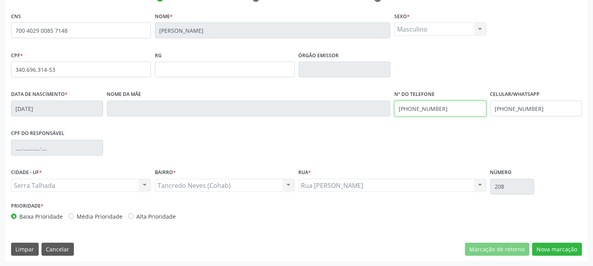
drag, startPoint x: 454, startPoint y: 112, endPoint x: 366, endPoint y: 117, distance: 88.2
click at [367, 117] on div "Data de nascimento * 13/05/1948 Nome da mãe Nº do Telefone (87) 99902-2945 Celu…" at bounding box center [296, 107] width 575 height 39
click at [452, 154] on div "CPF do responsável" at bounding box center [296, 147] width 575 height 39
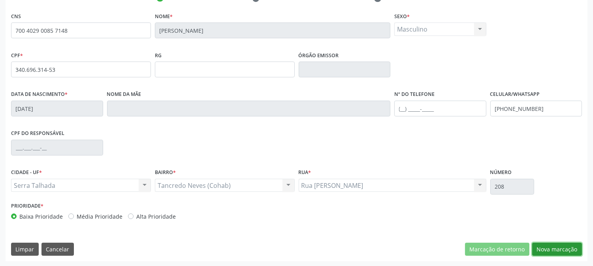
click at [569, 253] on button "Nova marcação" at bounding box center [557, 249] width 50 height 13
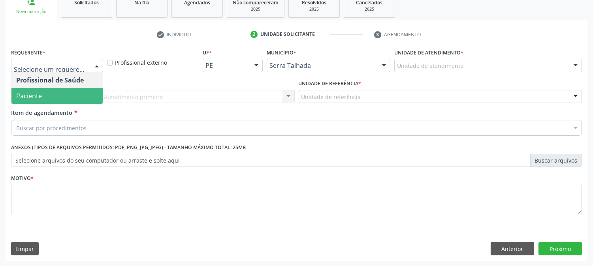
click at [73, 92] on span "Paciente" at bounding box center [56, 96] width 91 height 16
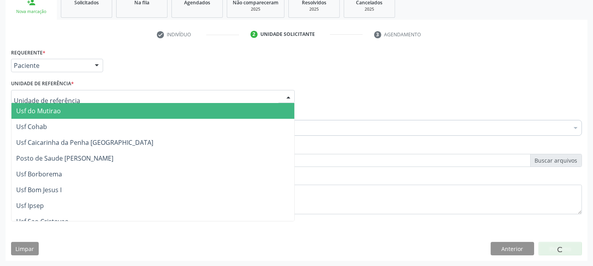
click at [73, 92] on div at bounding box center [153, 96] width 284 height 13
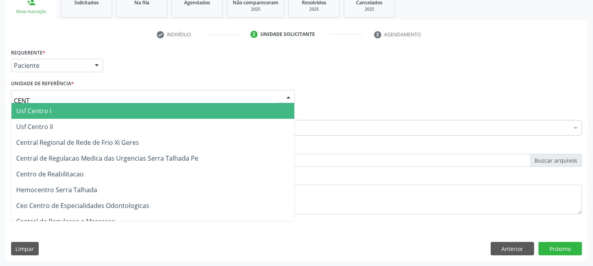
type input "CENTR"
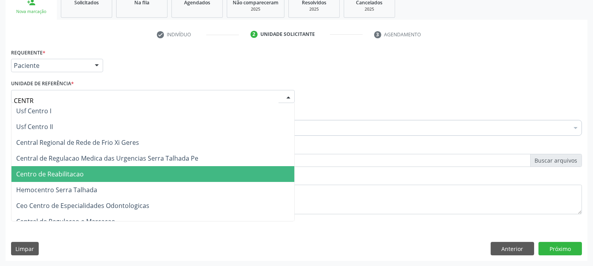
click at [80, 170] on span "Centro de Reabilitacao" at bounding box center [50, 174] width 68 height 9
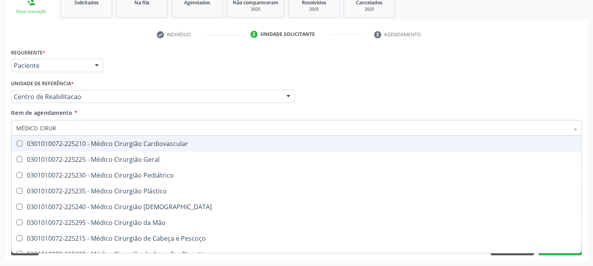
type input "MÉDICO CIRURG"
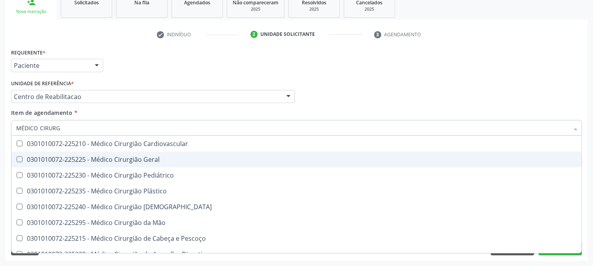
click at [72, 160] on div "0301010072-225225 - Médico Cirurgião Geral" at bounding box center [296, 159] width 561 height 6
checkbox Geral "true"
click at [0, 163] on div "Acompanhamento Acompanhe a situação das marcações correntes e finalizadas Relat…" at bounding box center [296, 93] width 593 height 348
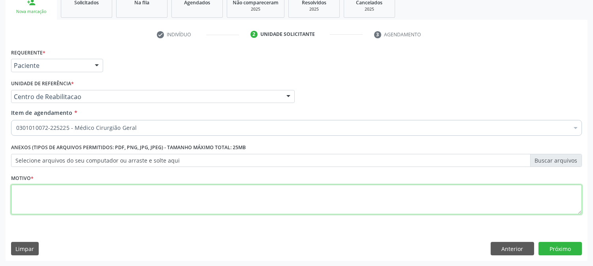
click at [52, 194] on textarea at bounding box center [296, 200] width 571 height 30
type textarea "."
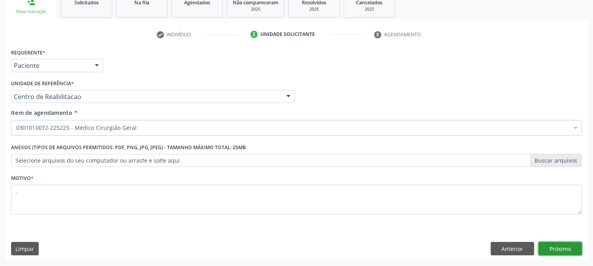
click at [564, 250] on button "Próximo" at bounding box center [559, 248] width 43 height 13
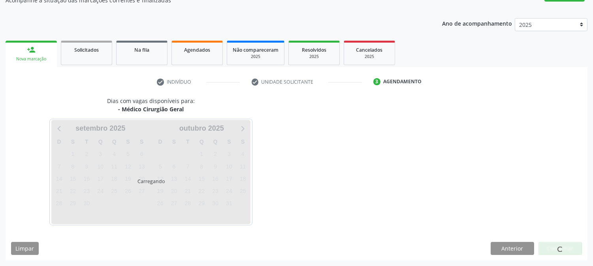
scroll to position [77, 0]
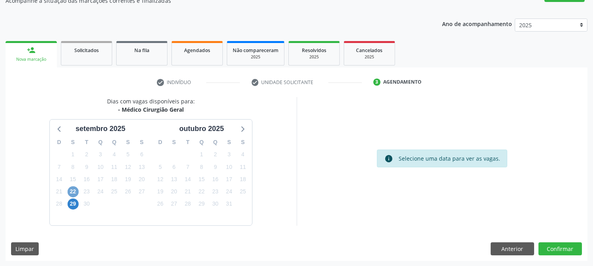
click at [77, 188] on span "22" at bounding box center [73, 191] width 11 height 11
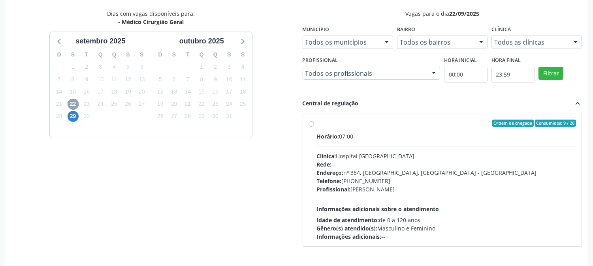
scroll to position [191, 0]
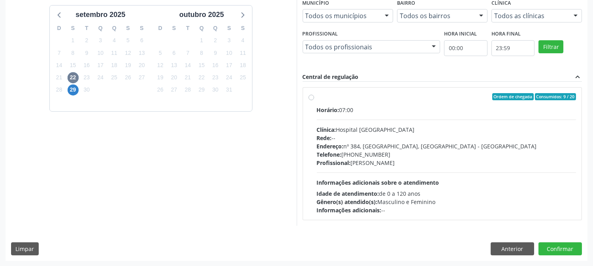
click at [500, 196] on div "Idade de atendimento: de 0 a 120 anos" at bounding box center [447, 194] width 260 height 8
click at [314, 100] on input "Ordem de chegada Consumidos: 9 / 20 Horário: 07:00 Clínica: Hospital Sao Franci…" at bounding box center [312, 96] width 6 height 7
radio input "true"
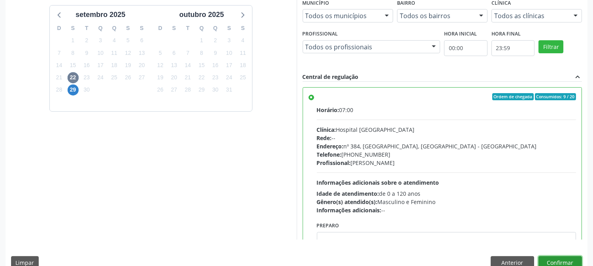
click at [570, 262] on button "Confirmar" at bounding box center [559, 262] width 43 height 13
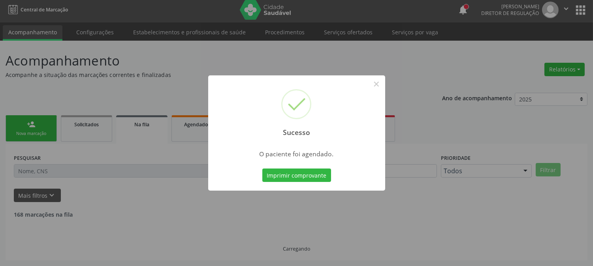
scroll to position [0, 0]
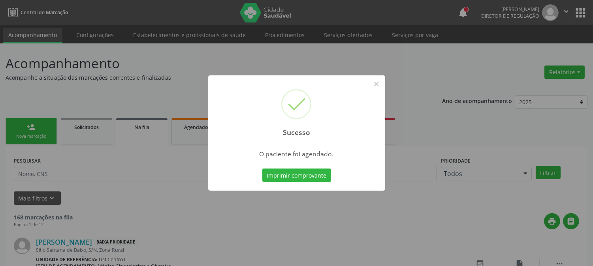
click at [321, 173] on button "Imprimir comprovante" at bounding box center [296, 175] width 69 height 13
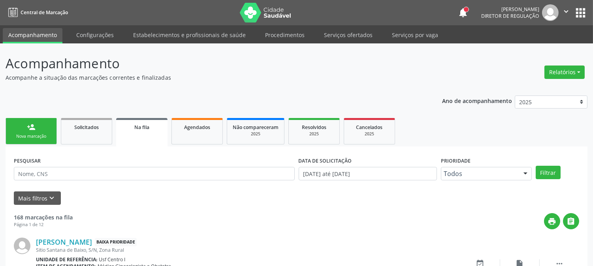
click at [38, 141] on link "person_add Nova marcação" at bounding box center [31, 131] width 51 height 26
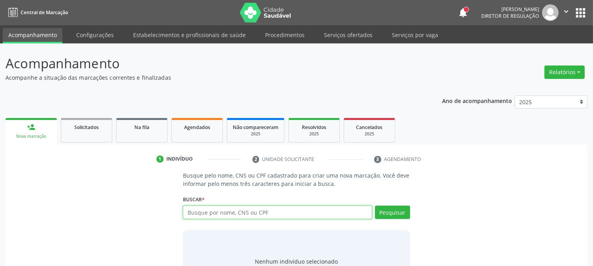
click at [218, 214] on input "text" at bounding box center [277, 212] width 189 height 13
type input "thaynn"
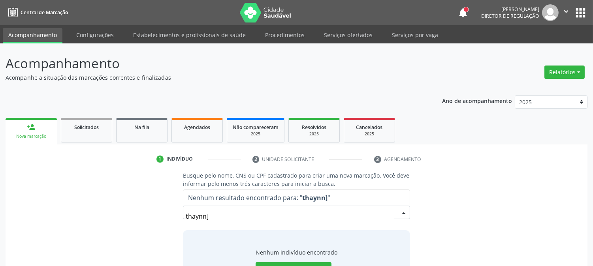
type input "thaynn"
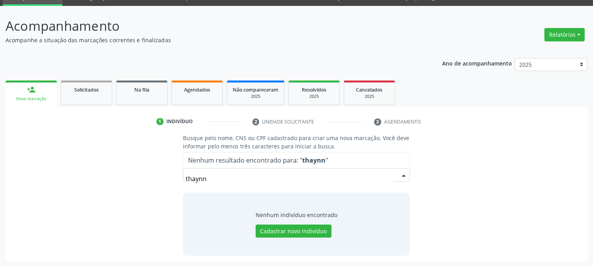
click at [448, 205] on div "Busque pelo nome, CNS ou CPF cadastrado para criar uma nova marcação. Você deve…" at bounding box center [296, 195] width 571 height 122
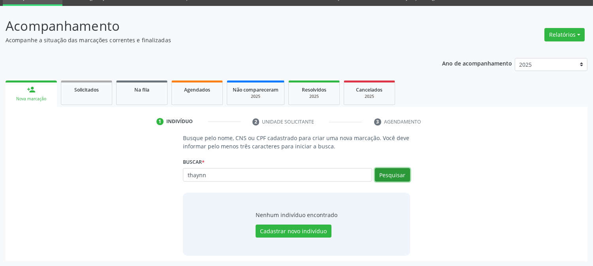
click at [390, 176] on button "Pesquisar" at bounding box center [392, 174] width 35 height 13
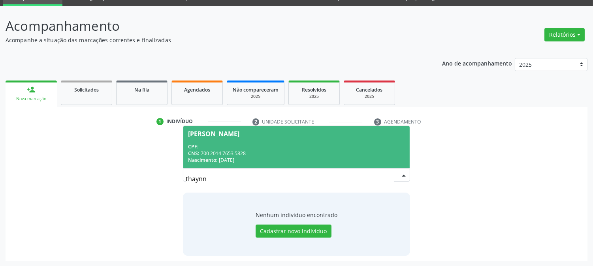
click at [262, 150] on div "CNS: 700 2014 7653 5828" at bounding box center [296, 153] width 216 height 7
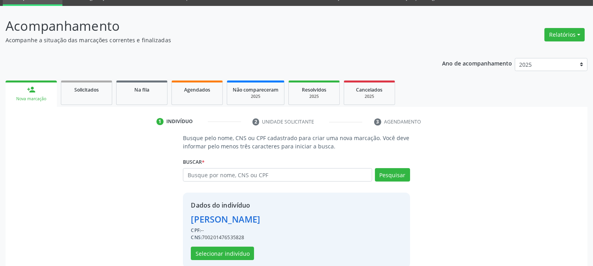
scroll to position [50, 0]
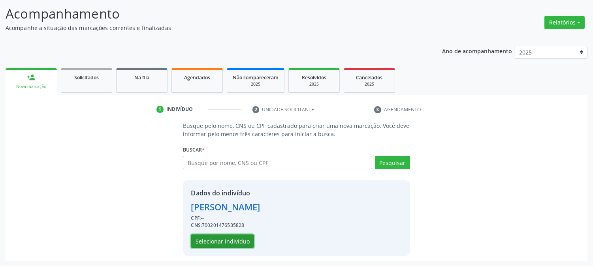
click at [199, 241] on button "Selecionar indivíduo" at bounding box center [222, 241] width 63 height 13
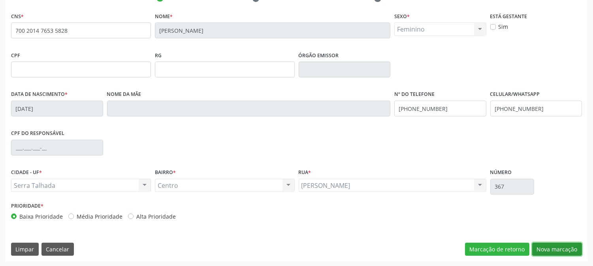
click at [542, 245] on button "Nova marcação" at bounding box center [557, 249] width 50 height 13
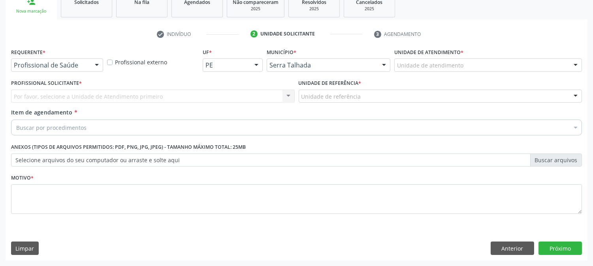
scroll to position [125, 0]
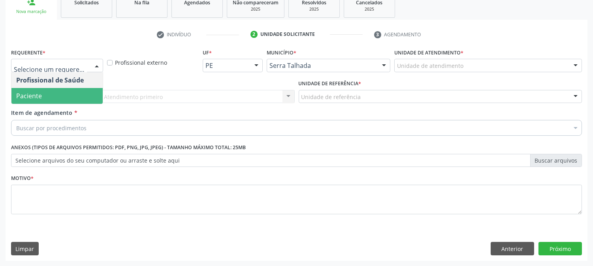
click at [48, 92] on span "Paciente" at bounding box center [56, 96] width 91 height 16
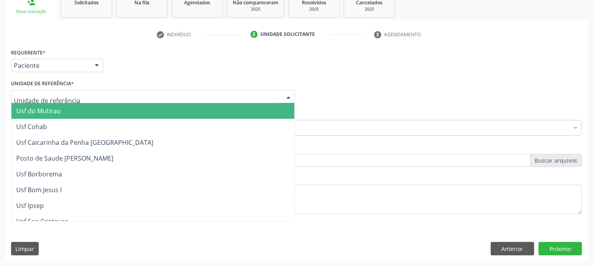
click at [52, 90] on div at bounding box center [153, 96] width 284 height 13
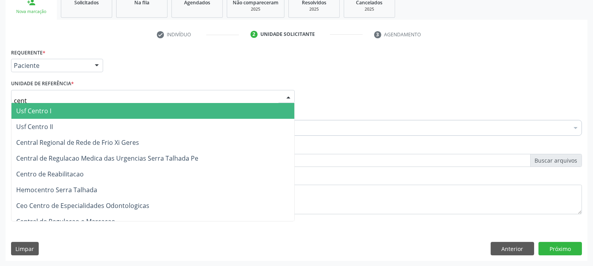
type input "centr"
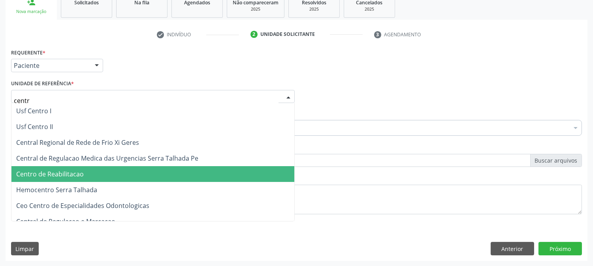
click at [69, 167] on span "Centro de Reabilitacao" at bounding box center [152, 174] width 283 height 16
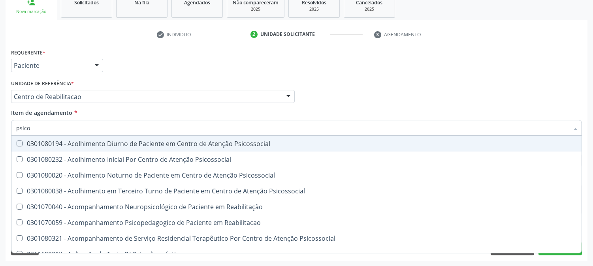
type input "psicol"
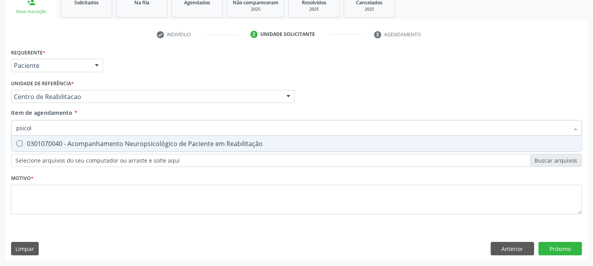
click at [68, 141] on div "0301070040 - Acompanhamento Neuropsicológico de Paciente em Reabilitação" at bounding box center [296, 144] width 561 height 6
checkbox Reabilitação "true"
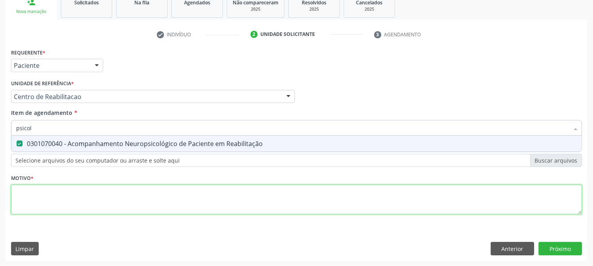
click at [119, 203] on div "Requerente * Paciente Profissional de Saúde Paciente Nenhum resultado encontrad…" at bounding box center [296, 136] width 571 height 179
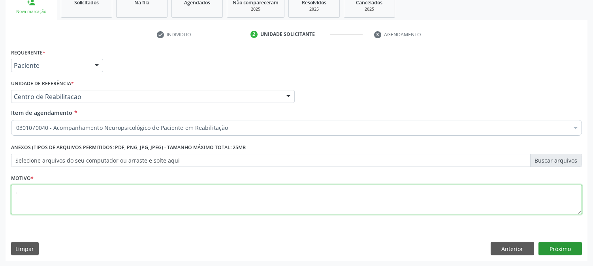
type textarea "."
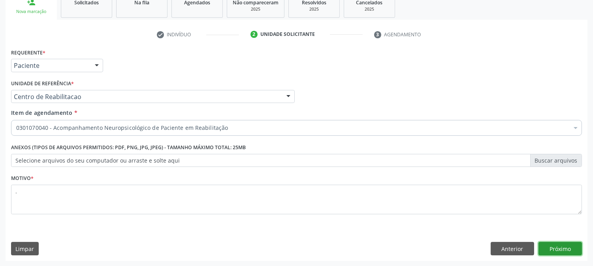
click at [543, 246] on button "Próximo" at bounding box center [559, 248] width 43 height 13
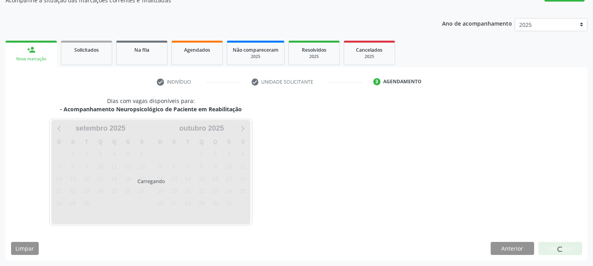
scroll to position [77, 0]
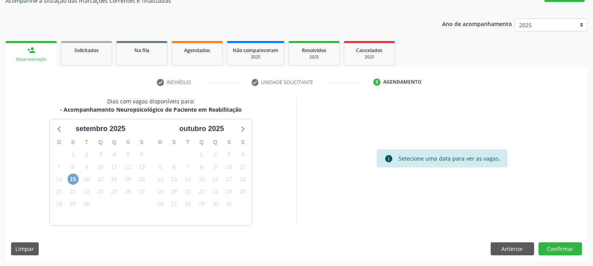
click at [76, 176] on span "15" at bounding box center [73, 179] width 11 height 11
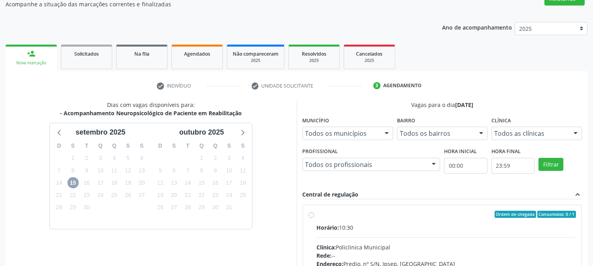
scroll to position [0, 0]
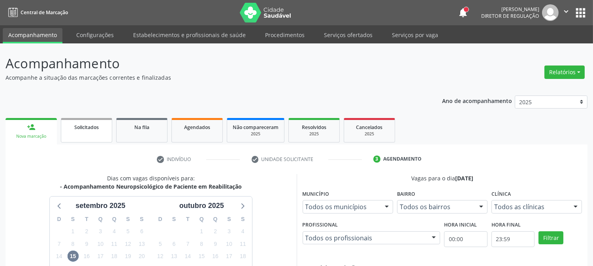
click at [96, 133] on link "Solicitados" at bounding box center [86, 130] width 51 height 24
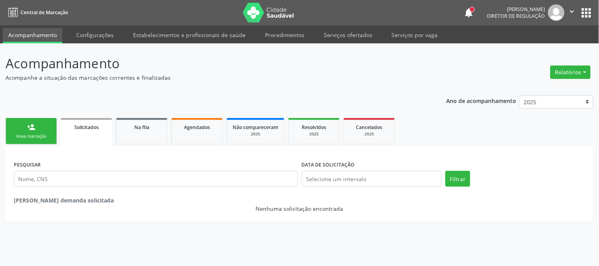
click at [32, 134] on div "Nova marcação" at bounding box center [31, 137] width 40 height 6
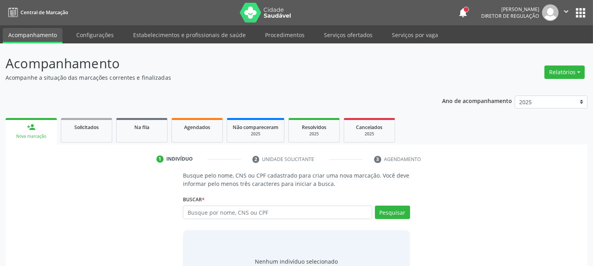
scroll to position [38, 0]
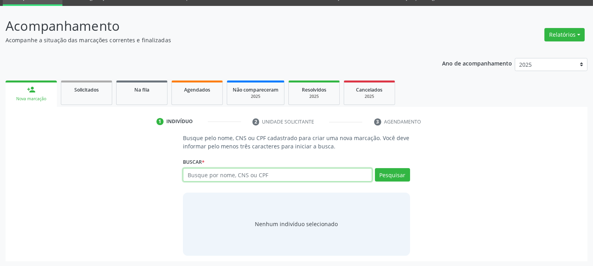
click at [242, 169] on input "text" at bounding box center [277, 174] width 189 height 13
type input "JOYCE REIS DOS S"
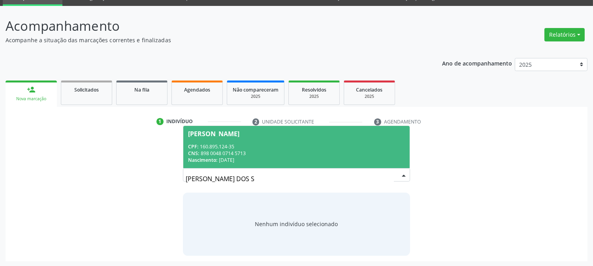
click at [242, 152] on div "CNS: 898 0048 0714 5713" at bounding box center [296, 153] width 216 height 7
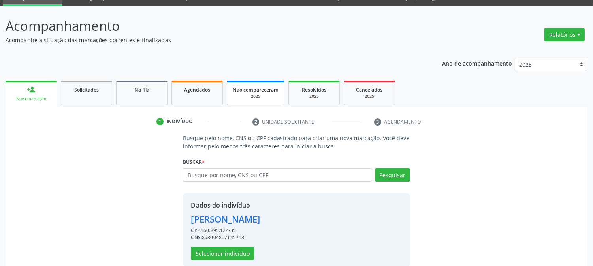
scroll to position [50, 0]
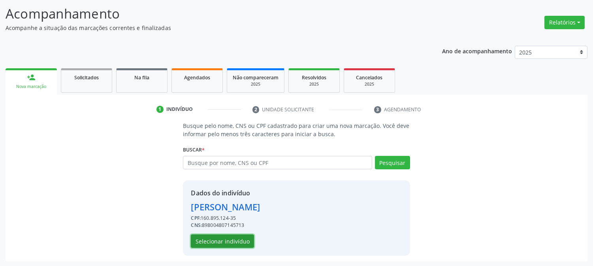
click at [239, 243] on button "Selecionar indivíduo" at bounding box center [222, 241] width 63 height 13
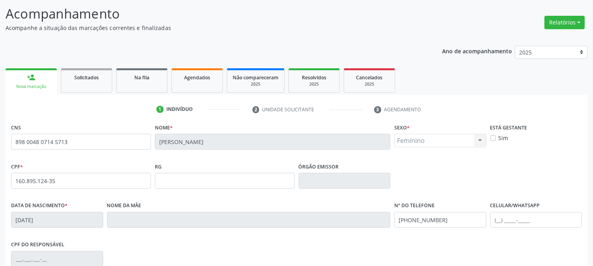
scroll to position [161, 0]
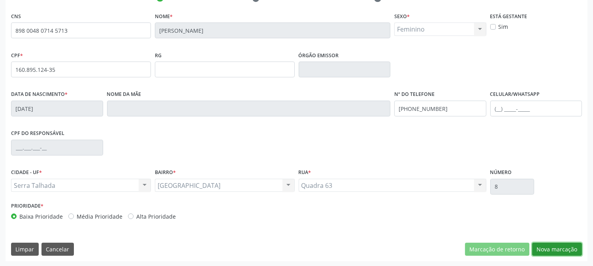
click at [553, 246] on button "Nova marcação" at bounding box center [557, 249] width 50 height 13
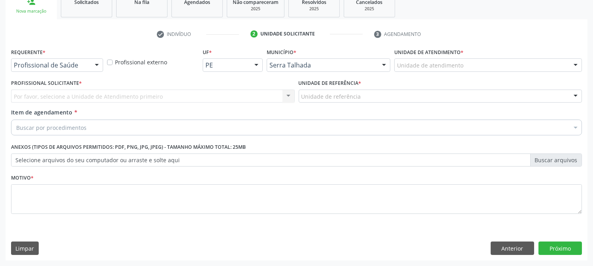
scroll to position [125, 0]
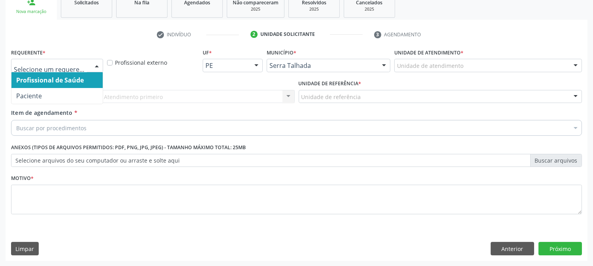
click at [94, 64] on div at bounding box center [97, 65] width 12 height 13
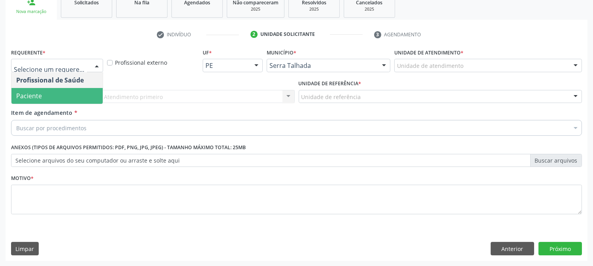
click at [70, 94] on span "Paciente" at bounding box center [56, 96] width 91 height 16
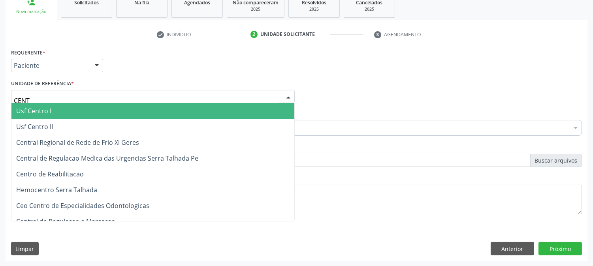
type input "CENTR"
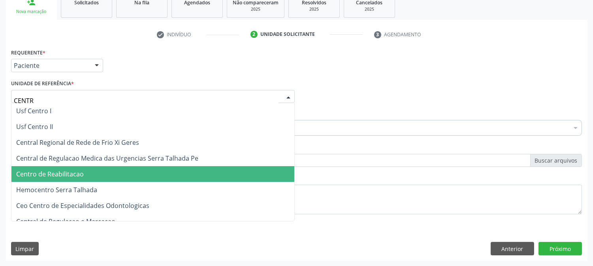
click at [64, 170] on span "Centro de Reabilitacao" at bounding box center [50, 174] width 68 height 9
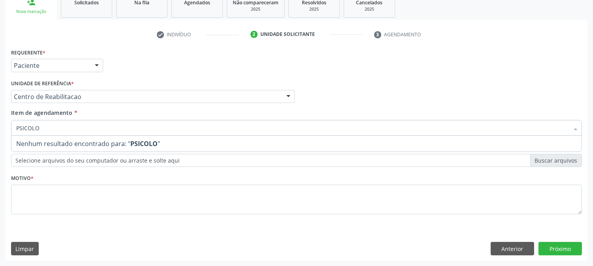
type input "PSICOL"
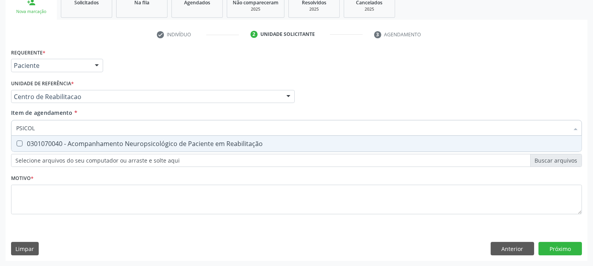
click at [76, 148] on span "0301070040 - Acompanhamento Neuropsicológico de Paciente em Reabilitação" at bounding box center [296, 144] width 570 height 16
checkbox Reabilitação "true"
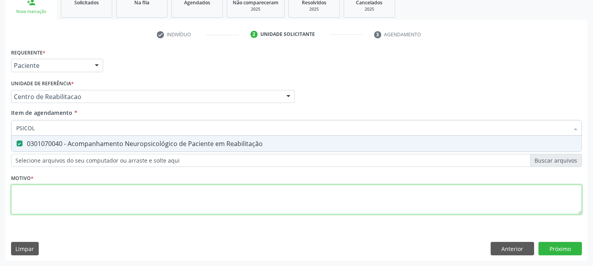
click at [73, 188] on div "Requerente * Paciente Profissional de Saúde Paciente Nenhum resultado encontrad…" at bounding box center [296, 136] width 571 height 179
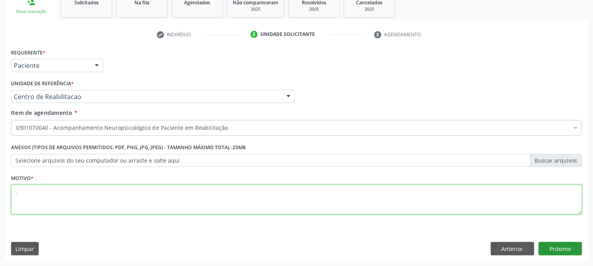
type textarea "."
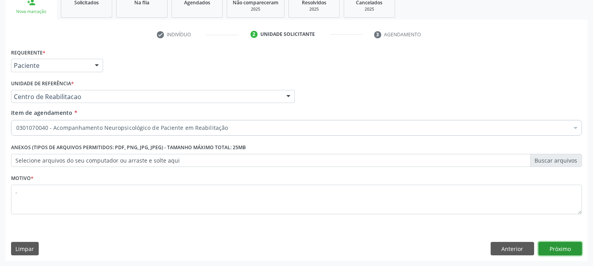
click at [563, 246] on button "Próximo" at bounding box center [559, 248] width 43 height 13
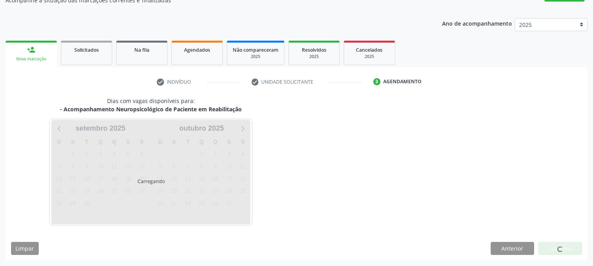
scroll to position [77, 0]
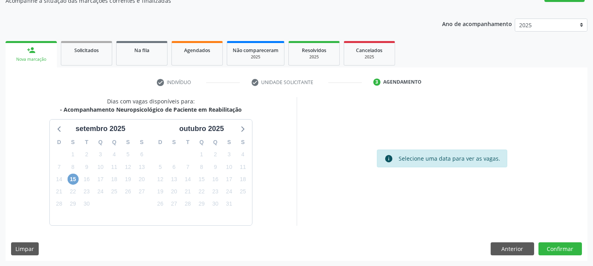
click at [71, 177] on span "15" at bounding box center [73, 179] width 11 height 11
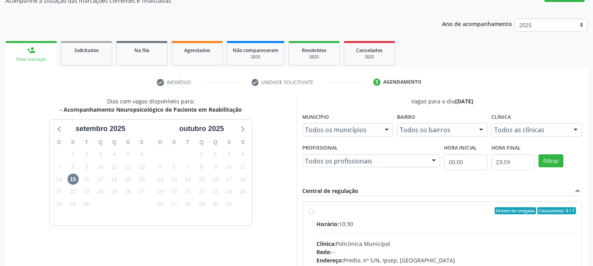
click at [384, 223] on div "Horário: 10:30" at bounding box center [447, 224] width 260 height 8
click at [314, 214] on input "Ordem de chegada Consumidos: 0 / 1 Horário: 10:30 Clínica: Policlinica Municipa…" at bounding box center [312, 210] width 6 height 7
radio input "true"
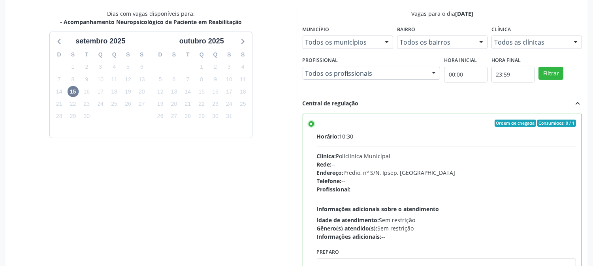
scroll to position [205, 0]
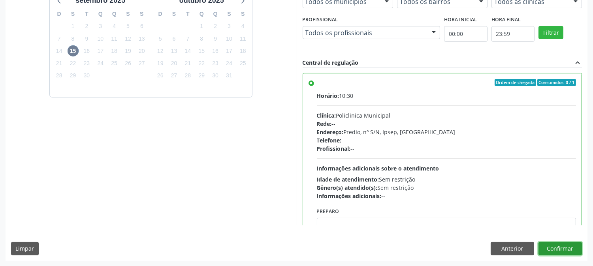
click at [554, 250] on button "Confirmar" at bounding box center [559, 248] width 43 height 13
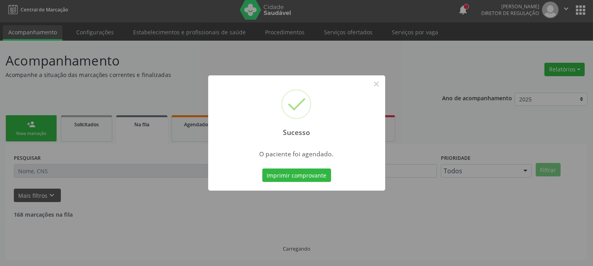
scroll to position [0, 0]
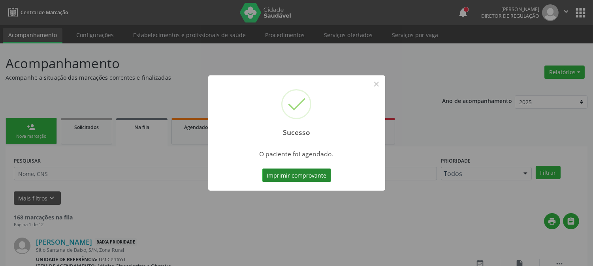
click at [307, 172] on button "Imprimir comprovante" at bounding box center [296, 175] width 69 height 13
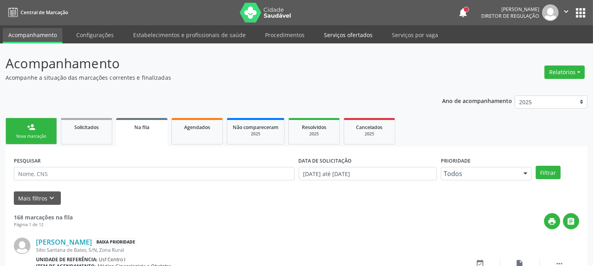
click at [332, 37] on link "Serviços ofertados" at bounding box center [348, 35] width 60 height 14
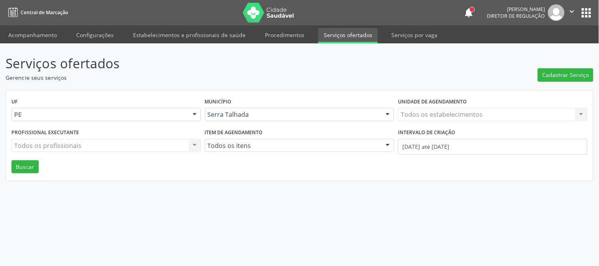
click at [415, 116] on div "Todos os estabelecimentos Todos os estabelecimentos Nenhum resultado encontrado…" at bounding box center [493, 114] width 190 height 13
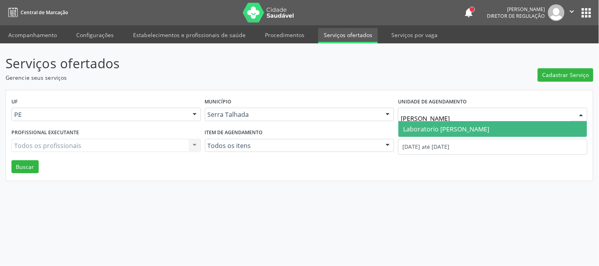
type input "paulo"
click at [427, 127] on span "Laboratorio [PERSON_NAME]" at bounding box center [446, 129] width 86 height 9
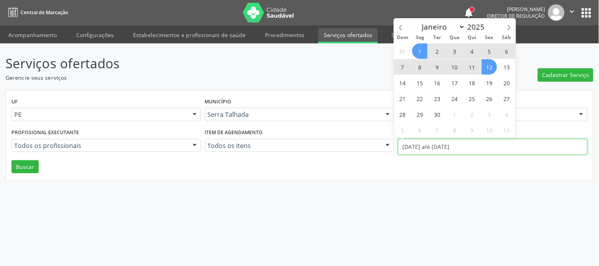
click at [434, 152] on input "[DATE] até [DATE]" at bounding box center [493, 147] width 190 height 16
click at [403, 28] on icon at bounding box center [401, 28] width 6 height 6
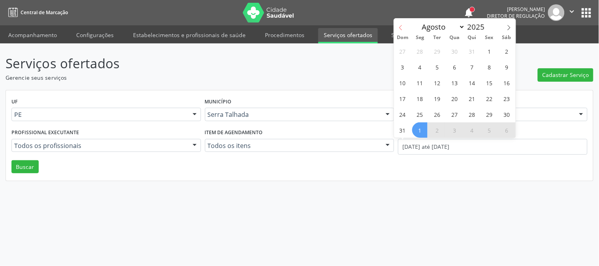
click at [403, 28] on icon at bounding box center [401, 28] width 6 height 6
select select "6"
click at [423, 78] on span "14" at bounding box center [419, 82] width 15 height 15
type input "14/07/2025"
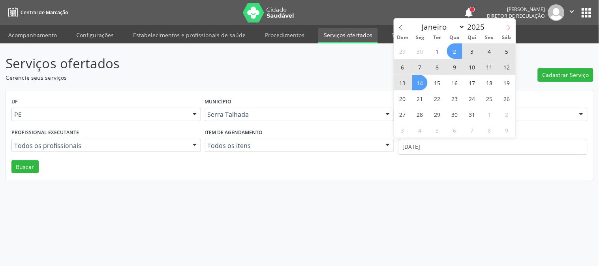
click at [511, 26] on icon at bounding box center [509, 28] width 6 height 6
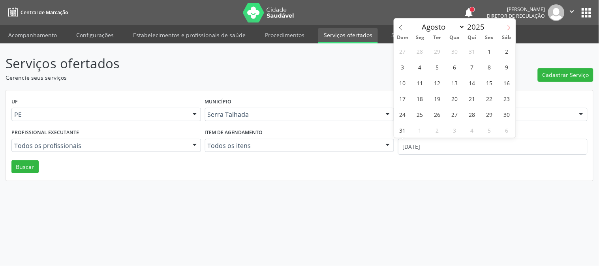
click at [511, 26] on icon at bounding box center [509, 28] width 6 height 6
select select "8"
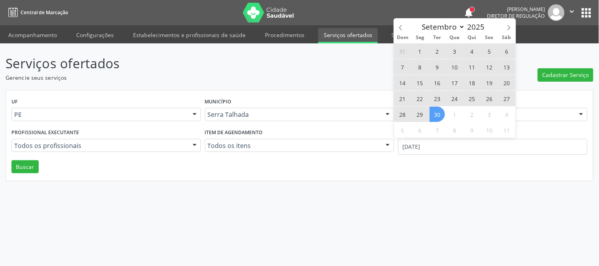
click at [439, 115] on span "30" at bounding box center [437, 114] width 15 height 15
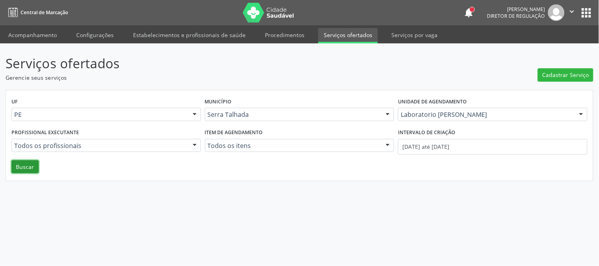
click at [32, 167] on button "Buscar" at bounding box center [24, 166] width 27 height 13
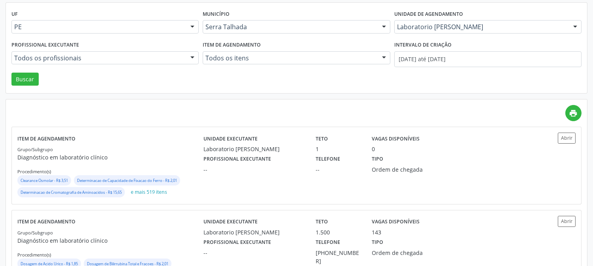
scroll to position [126, 0]
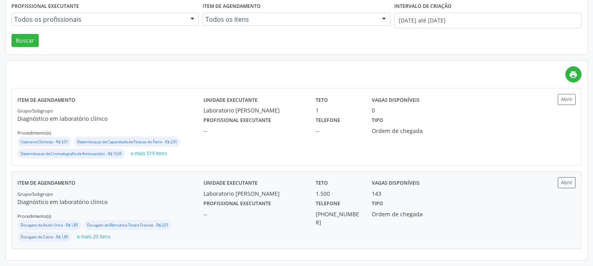
click at [133, 192] on div "Grupo/Subgrupo Diagnóstico em laboratório clínico Procedimento(s) Dosagem de Ac…" at bounding box center [110, 217] width 186 height 54
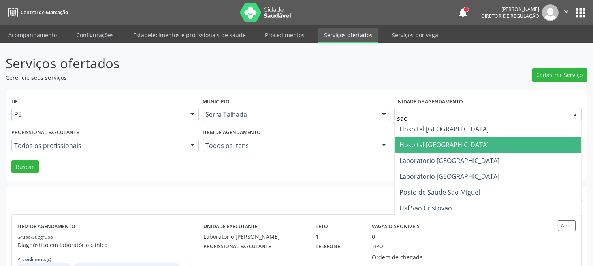
type input "sao f"
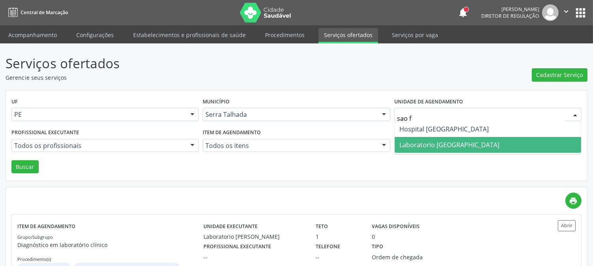
click at [444, 142] on span "Laboratorio [GEOGRAPHIC_DATA]" at bounding box center [449, 145] width 100 height 9
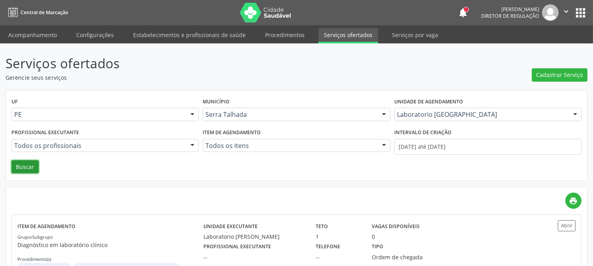
click at [32, 161] on button "Buscar" at bounding box center [24, 166] width 27 height 13
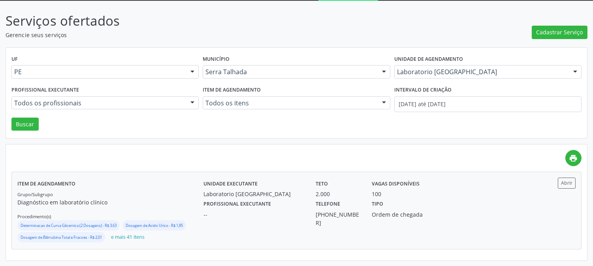
click at [248, 188] on label "Unidade executante" at bounding box center [230, 184] width 54 height 12
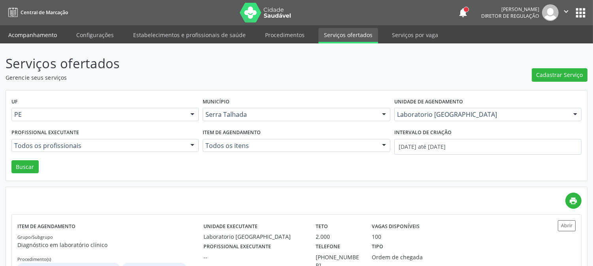
click at [26, 33] on link "Acompanhamento" at bounding box center [33, 35] width 60 height 14
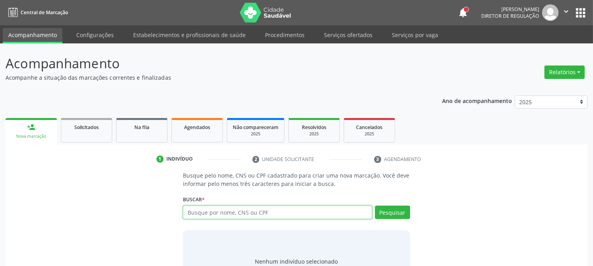
click at [235, 210] on input "text" at bounding box center [277, 212] width 189 height 13
type input "thayn"
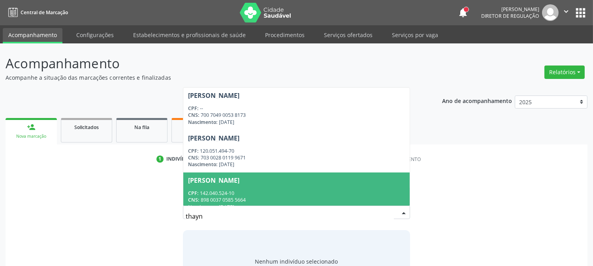
click at [287, 190] on div "CPF: 142.040.524-10" at bounding box center [296, 193] width 216 height 7
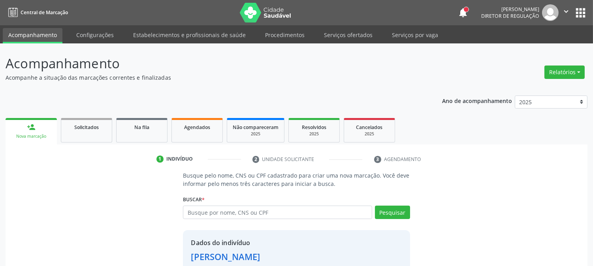
scroll to position [50, 0]
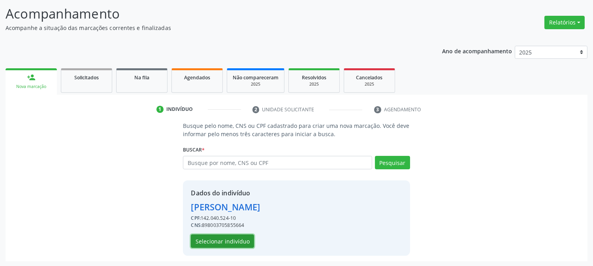
click at [245, 244] on button "Selecionar indivíduo" at bounding box center [222, 241] width 63 height 13
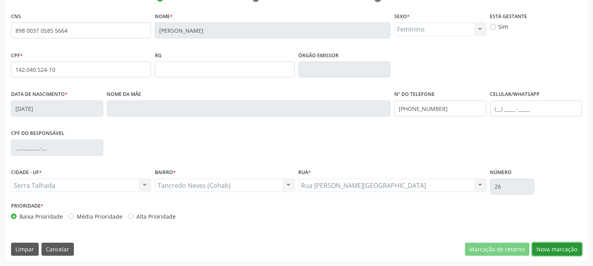
click at [551, 253] on button "Nova marcação" at bounding box center [557, 249] width 50 height 13
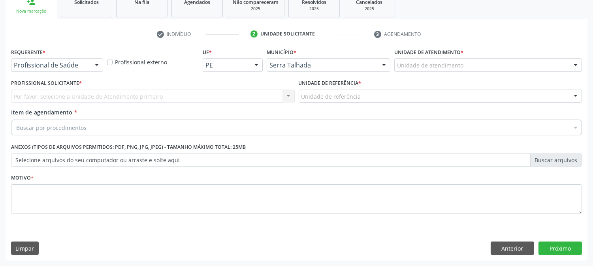
scroll to position [125, 0]
click at [519, 251] on button "Anterior" at bounding box center [512, 248] width 43 height 13
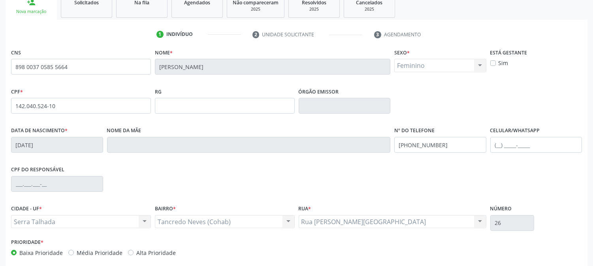
scroll to position [161, 0]
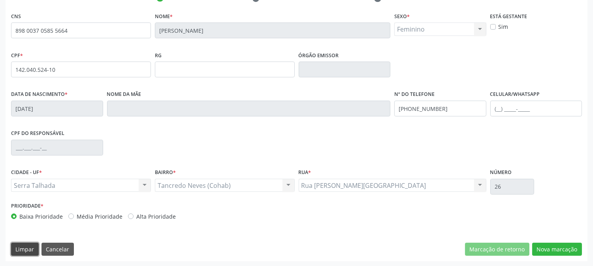
click at [22, 246] on button "Limpar" at bounding box center [25, 249] width 28 height 13
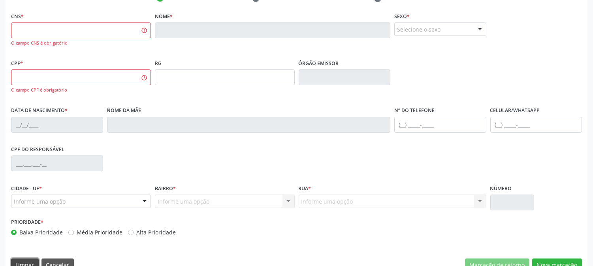
scroll to position [30, 0]
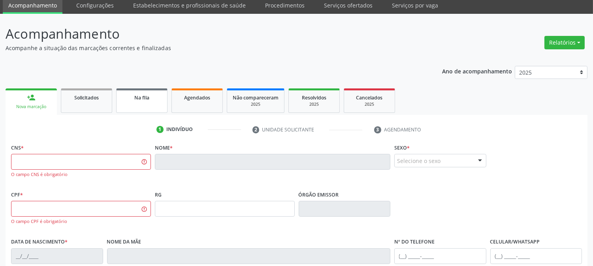
click at [148, 98] on span "Na fila" at bounding box center [141, 97] width 15 height 7
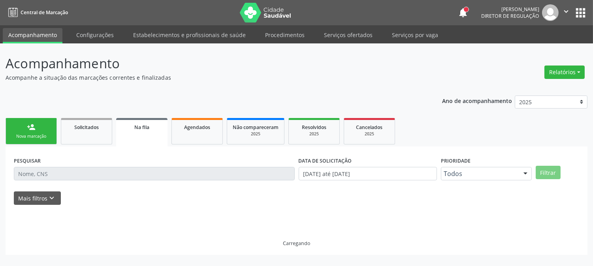
scroll to position [0, 0]
click at [45, 125] on link "person_add Nova marcação" at bounding box center [31, 131] width 51 height 26
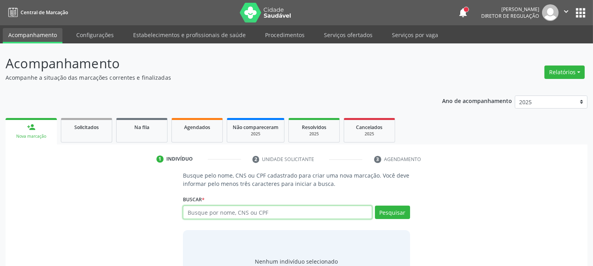
click at [274, 212] on input "text" at bounding box center [277, 212] width 189 height 13
type input "thaynna"
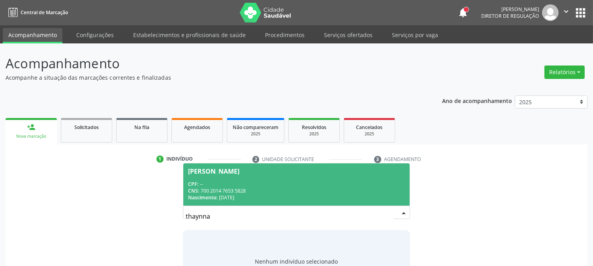
click at [258, 192] on div "CNS: 700 2014 7653 5828" at bounding box center [296, 191] width 216 height 7
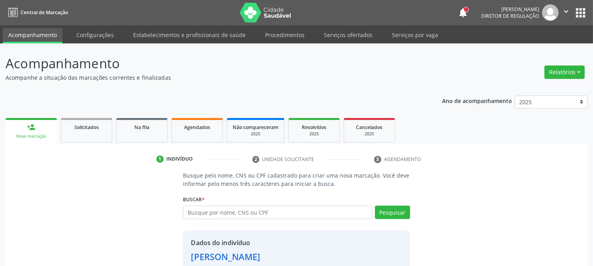
scroll to position [50, 0]
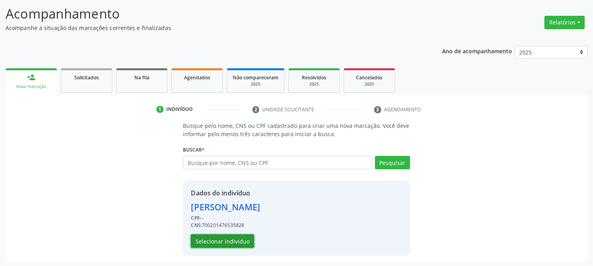
click at [240, 240] on button "Selecionar indivíduo" at bounding box center [222, 241] width 63 height 13
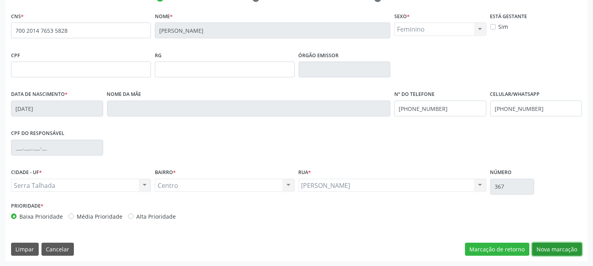
click at [546, 250] on button "Nova marcação" at bounding box center [557, 249] width 50 height 13
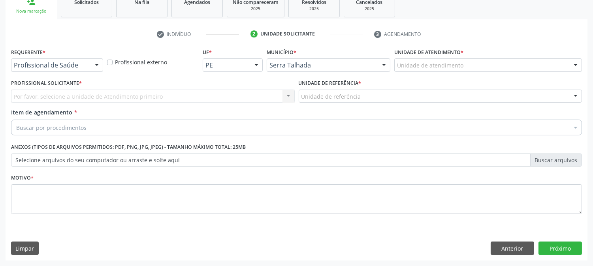
scroll to position [125, 0]
click at [87, 61] on div "Profissional de Saúde" at bounding box center [57, 65] width 92 height 13
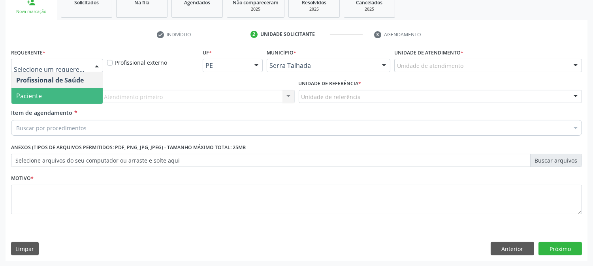
click at [70, 103] on div "Profissional de Saúde Paciente Nenhum resultado encontrado para: " " Não há nen…" at bounding box center [57, 88] width 92 height 32
click at [66, 92] on span "Paciente" at bounding box center [56, 96] width 91 height 16
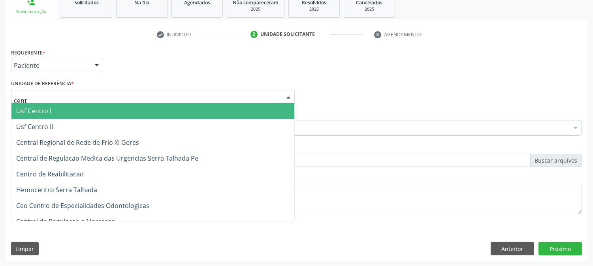
type input "centr"
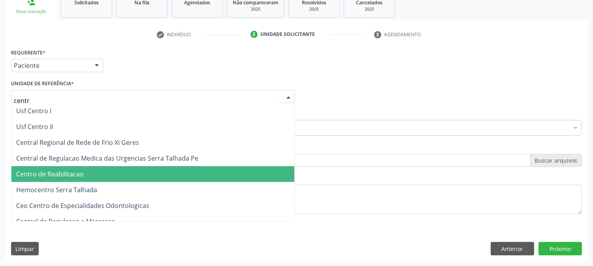
click at [79, 172] on span "Centro de Reabilitacao" at bounding box center [50, 174] width 68 height 9
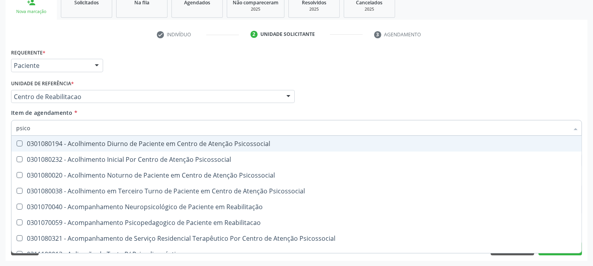
type input "psicol"
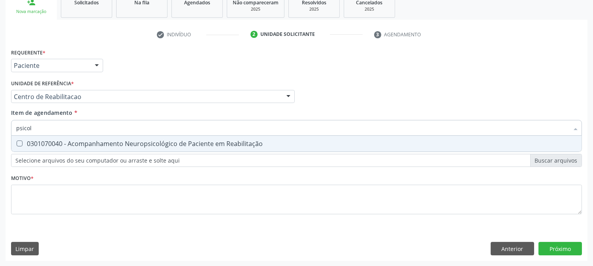
click at [72, 141] on div "0301070040 - Acompanhamento Neuropsicológico de Paciente em Reabilitação" at bounding box center [296, 144] width 561 height 6
checkbox Reabilitação "true"
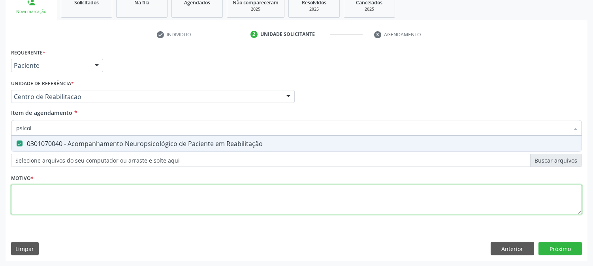
click at [88, 188] on div "Requerente * Paciente Profissional de Saúde Paciente Nenhum resultado encontrad…" at bounding box center [296, 136] width 571 height 179
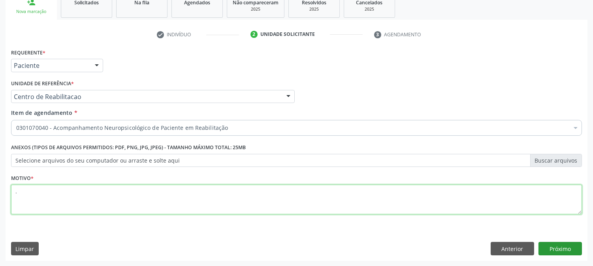
type textarea "."
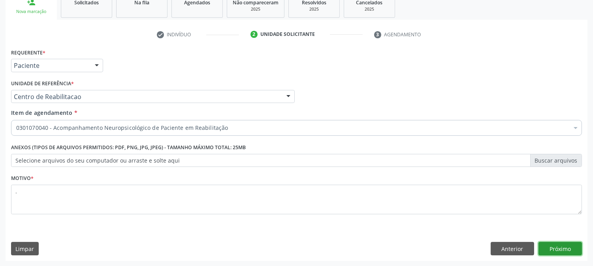
click at [544, 251] on button "Próximo" at bounding box center [559, 248] width 43 height 13
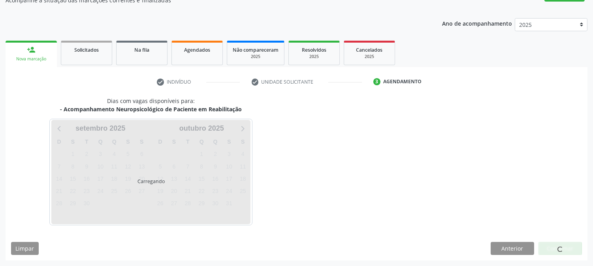
scroll to position [77, 0]
click at [544, 251] on div at bounding box center [559, 249] width 43 height 13
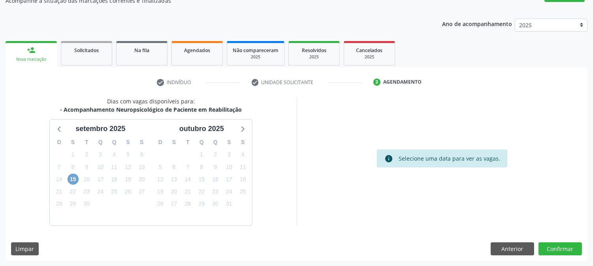
click at [74, 182] on span "15" at bounding box center [73, 179] width 11 height 11
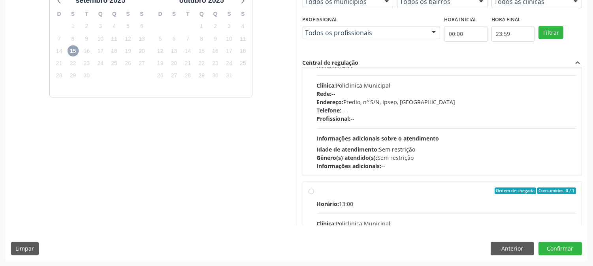
scroll to position [401, 0]
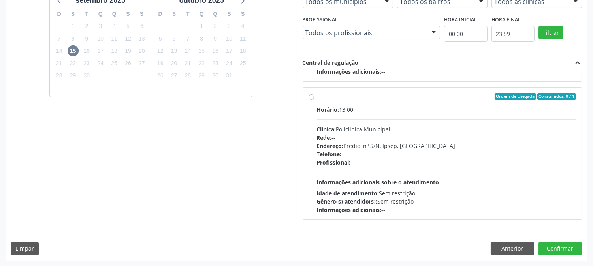
click at [394, 170] on div "Horário: 13:00 Clínica: Policlinica Municipal Rede: -- Endereço: Predio, nº S/N…" at bounding box center [447, 159] width 260 height 109
click at [314, 100] on input "Ordem de chegada Consumidos: 0 / 1 Horário: 13:00 Clínica: Policlinica Municipa…" at bounding box center [312, 96] width 6 height 7
radio input "true"
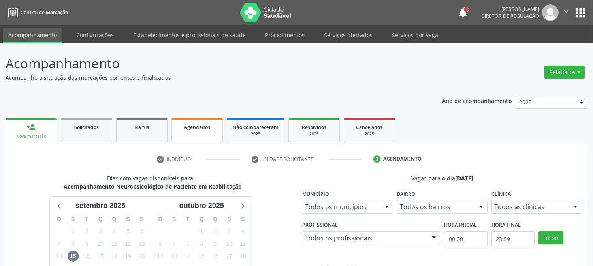
click at [182, 129] on div "Agendados" at bounding box center [197, 127] width 40 height 8
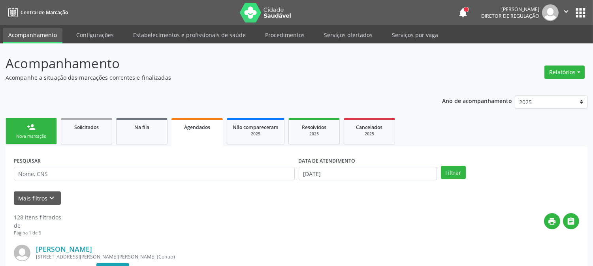
click at [38, 128] on link "person_add Nova marcação" at bounding box center [31, 131] width 51 height 26
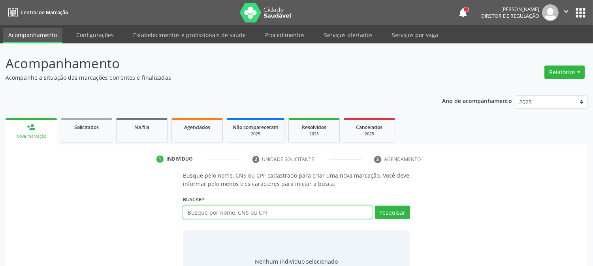
click at [235, 211] on input "text" at bounding box center [277, 212] width 189 height 13
type input "700003245423904"
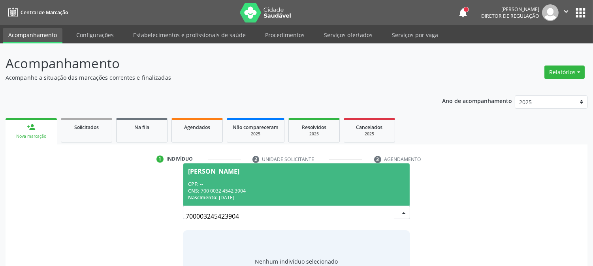
scroll to position [38, 0]
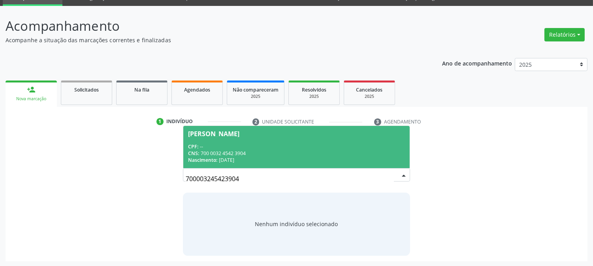
click at [246, 159] on div "Nascimento: 04/03/2017" at bounding box center [296, 160] width 216 height 7
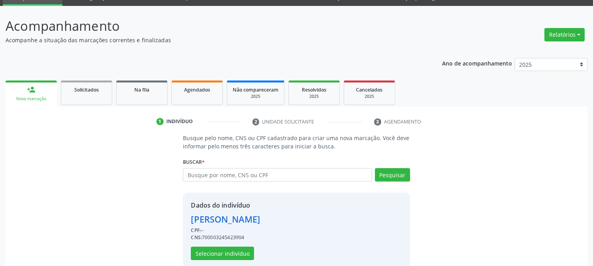
scroll to position [50, 0]
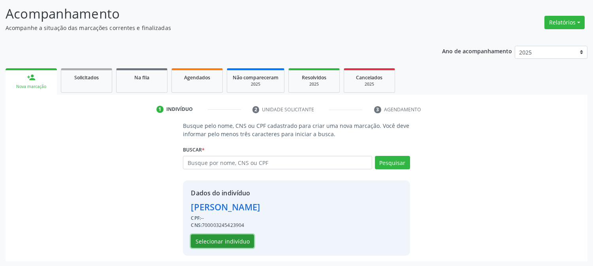
click at [211, 240] on button "Selecionar indivíduo" at bounding box center [222, 241] width 63 height 13
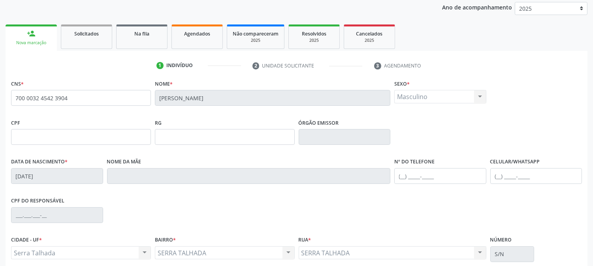
scroll to position [161, 0]
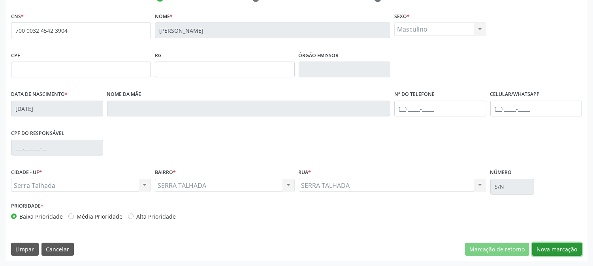
click at [545, 250] on button "Nova marcação" at bounding box center [557, 249] width 50 height 13
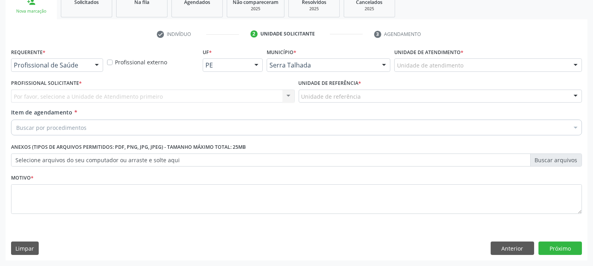
scroll to position [125, 0]
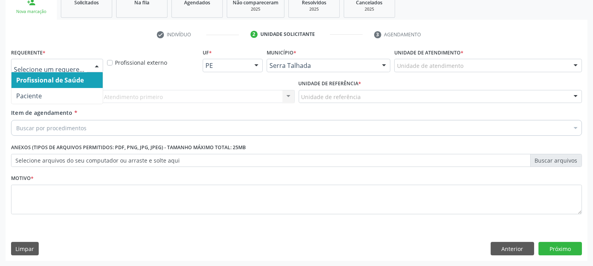
click at [89, 62] on div "Profissional de Saúde Paciente Nenhum resultado encontrado para: " " Não há nen…" at bounding box center [57, 65] width 92 height 13
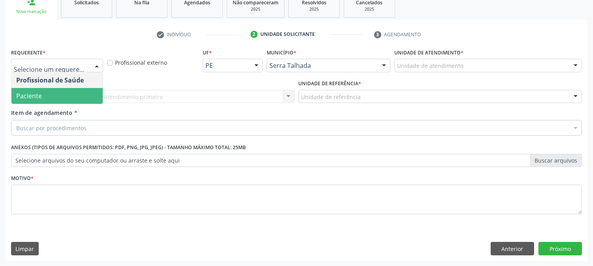
click at [81, 94] on span "Paciente" at bounding box center [56, 96] width 91 height 16
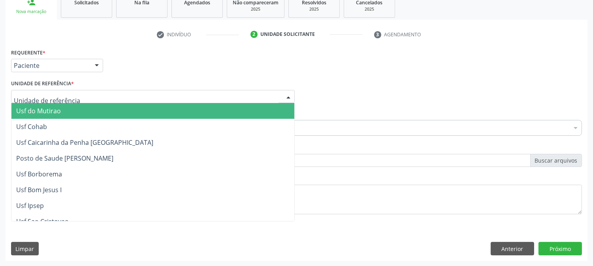
click at [81, 94] on div at bounding box center [153, 96] width 284 height 13
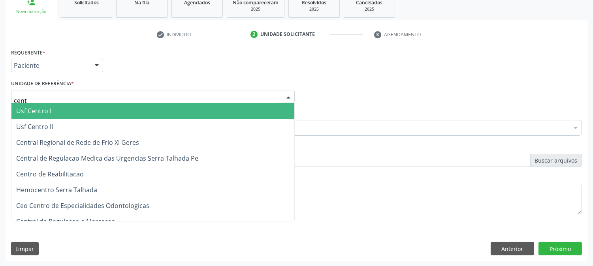
type input "centr"
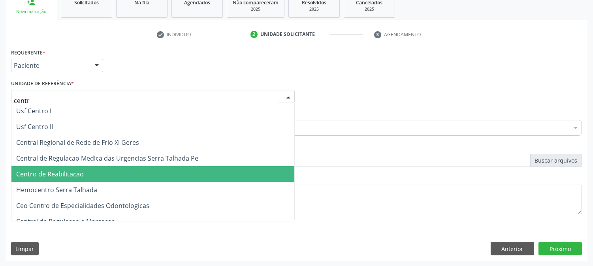
click at [89, 167] on span "Centro de Reabilitacao" at bounding box center [152, 174] width 283 height 16
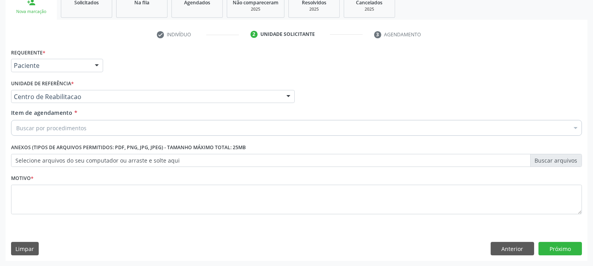
drag, startPoint x: 71, startPoint y: 132, endPoint x: 68, endPoint y: 130, distance: 4.1
click at [70, 132] on div "Buscar por procedimentos" at bounding box center [296, 128] width 571 height 16
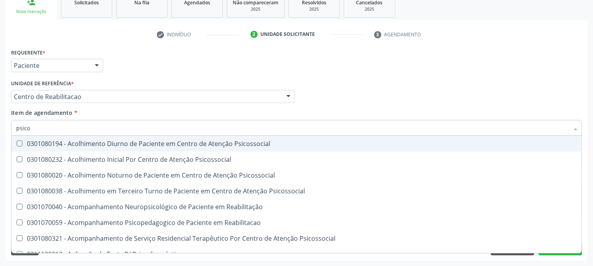
type input "psicol"
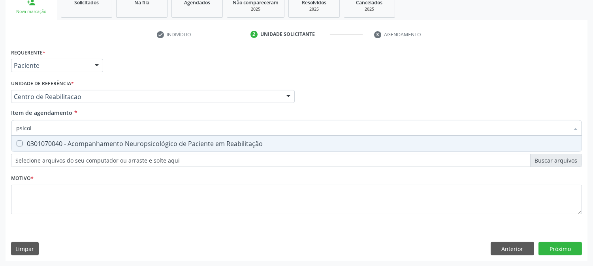
click at [63, 141] on div "0301070040 - Acompanhamento Neuropsicológico de Paciente em Reabilitação" at bounding box center [296, 144] width 561 height 6
checkbox Reabilitação "true"
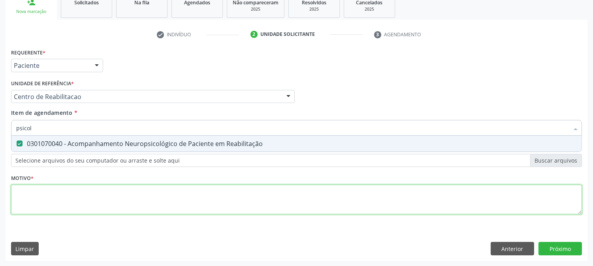
click at [86, 204] on div "Requerente * Paciente Profissional de Saúde Paciente Nenhum resultado encontrad…" at bounding box center [296, 136] width 571 height 179
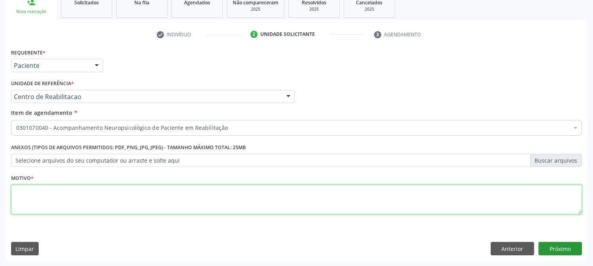
type textarea "."
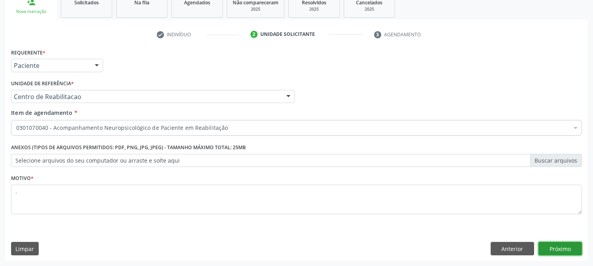
click at [574, 246] on button "Próximo" at bounding box center [559, 248] width 43 height 13
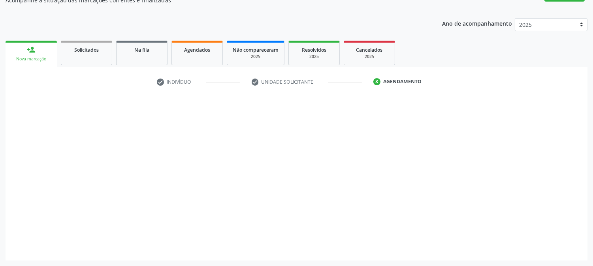
scroll to position [77, 0]
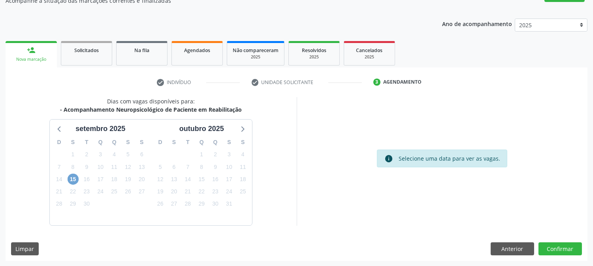
click at [73, 182] on span "15" at bounding box center [73, 179] width 11 height 11
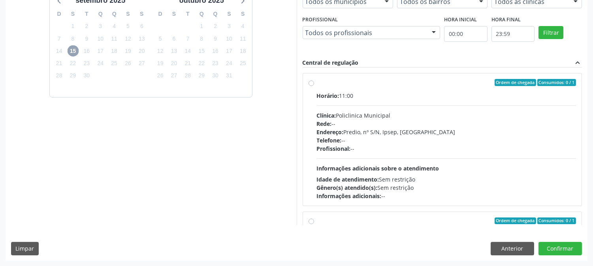
scroll to position [263, 0]
